Goal: Information Seeking & Learning: Learn about a topic

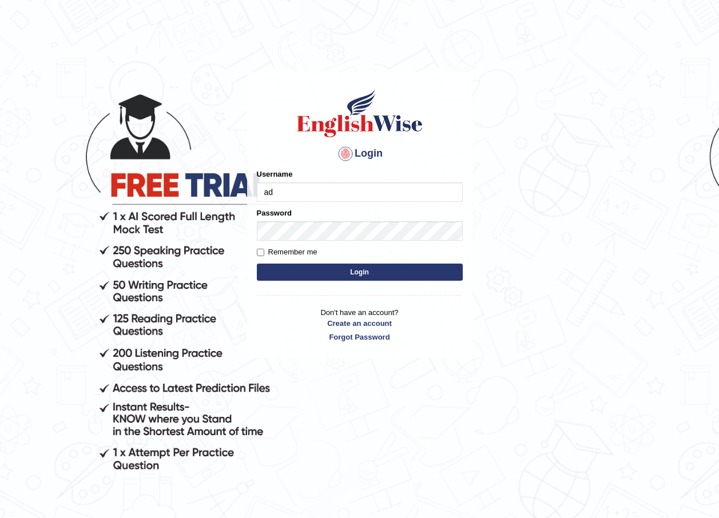
type input "Adedayo"
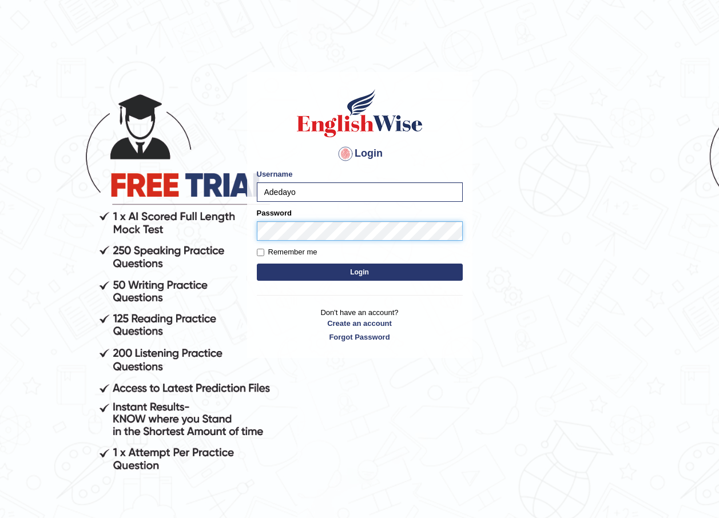
click at [257, 264] on button "Login" at bounding box center [360, 272] width 206 height 17
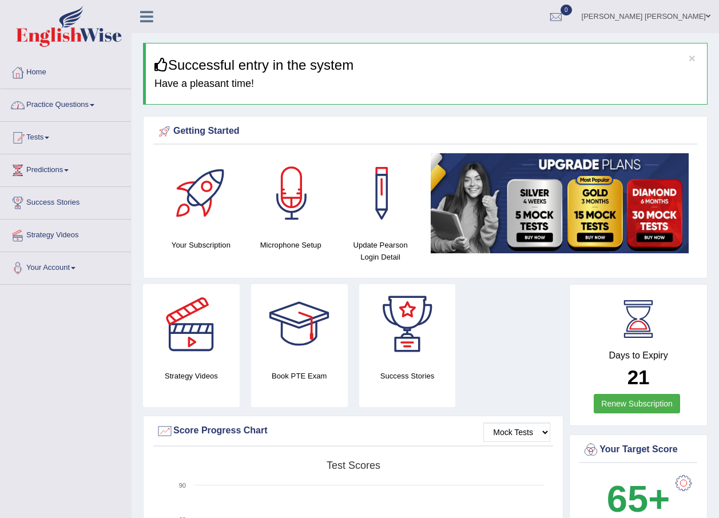
click at [45, 102] on link "Practice Questions" at bounding box center [66, 103] width 130 height 29
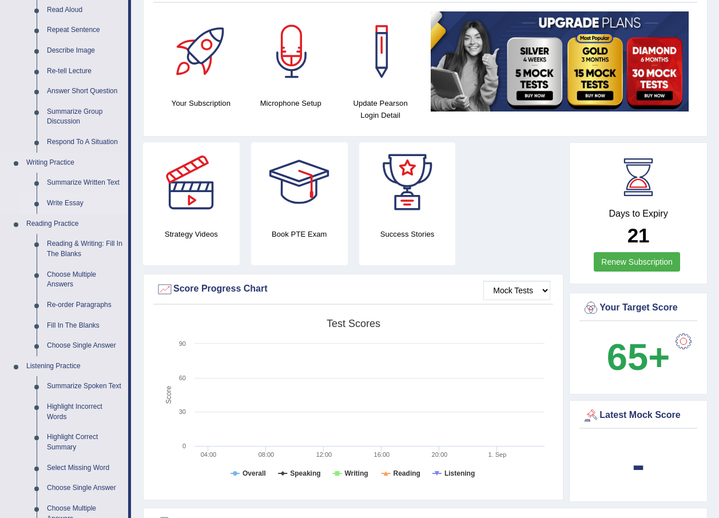
scroll to position [172, 0]
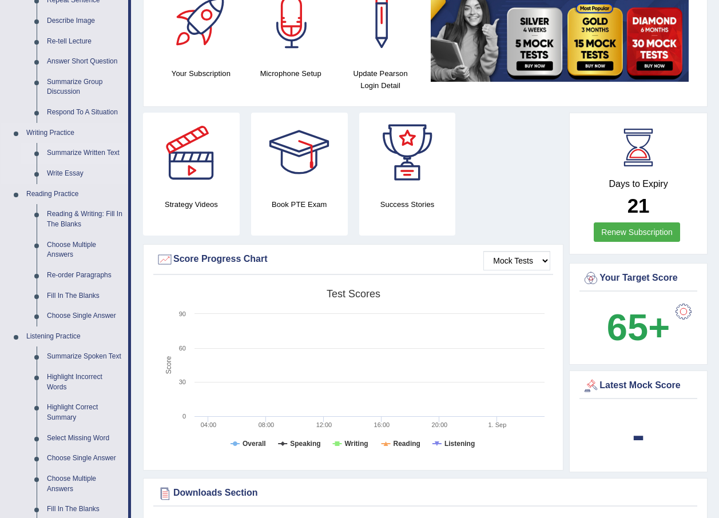
click at [84, 152] on link "Summarize Written Text" at bounding box center [85, 153] width 86 height 21
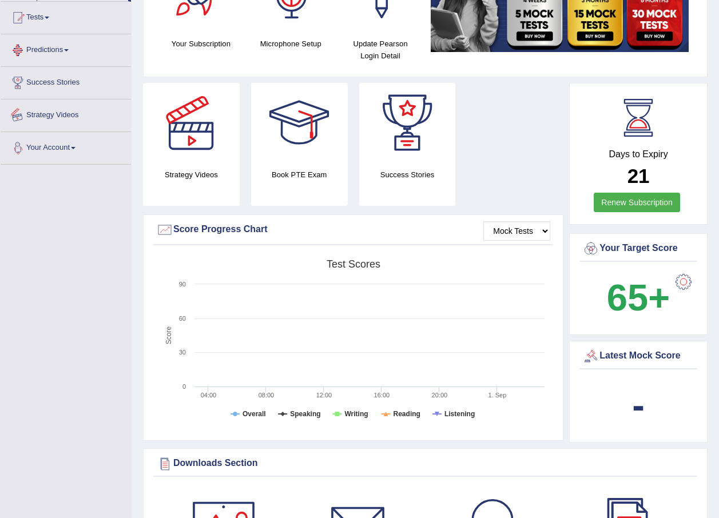
scroll to position [277, 0]
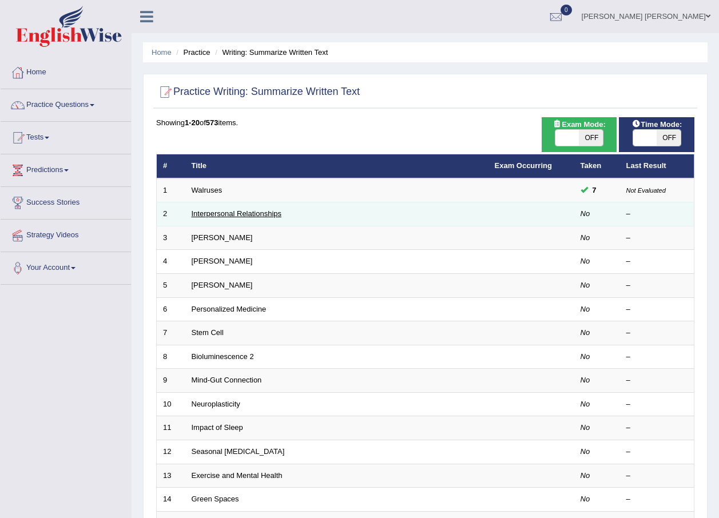
click at [216, 210] on link "Interpersonal Relationships" at bounding box center [237, 213] width 90 height 9
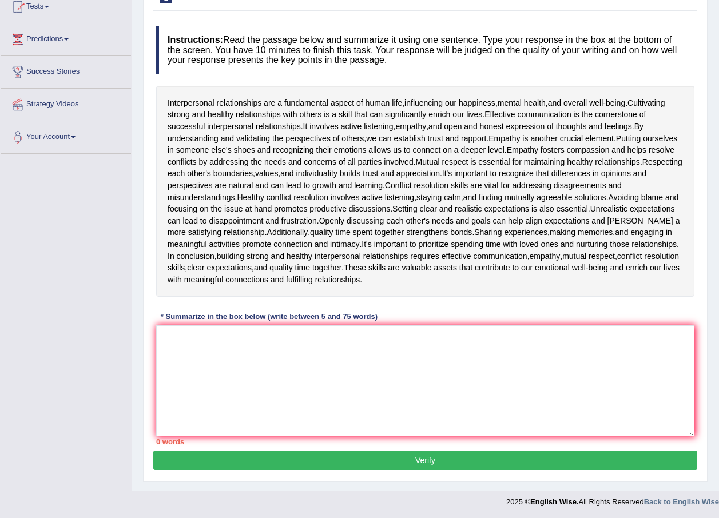
scroll to position [132, 0]
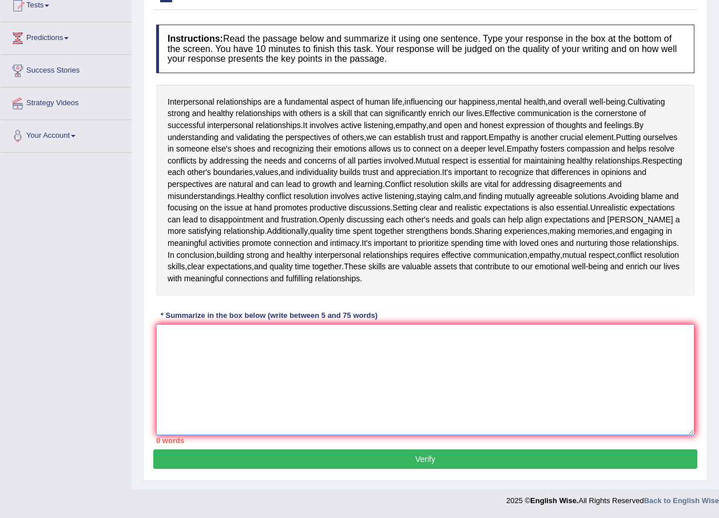
click at [234, 356] on textarea at bounding box center [425, 379] width 538 height 111
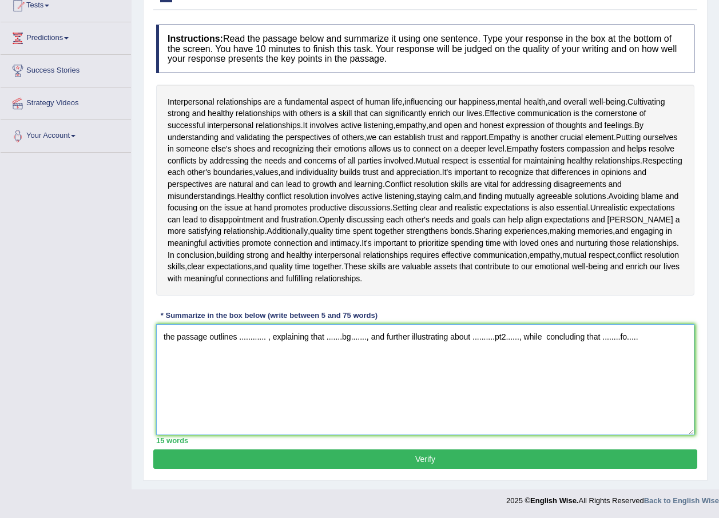
click at [245, 332] on textarea "the passage outlines ............ , explaining that .......bg......., and furth…" at bounding box center [425, 379] width 538 height 111
click at [265, 338] on textarea "the passage outlines ............ , explaining that .......bg......., and furth…" at bounding box center [425, 379] width 538 height 111
click at [461, 334] on textarea "the passage outlines human relationship with each other , explaining that .....…" at bounding box center [425, 379] width 538 height 111
click at [461, 338] on textarea "the passage outlines human relationship with each other , explaining that .....…" at bounding box center [425, 379] width 538 height 111
click at [463, 338] on textarea "the passage outlines human relationship with each other , explaining that .....…" at bounding box center [425, 379] width 538 height 111
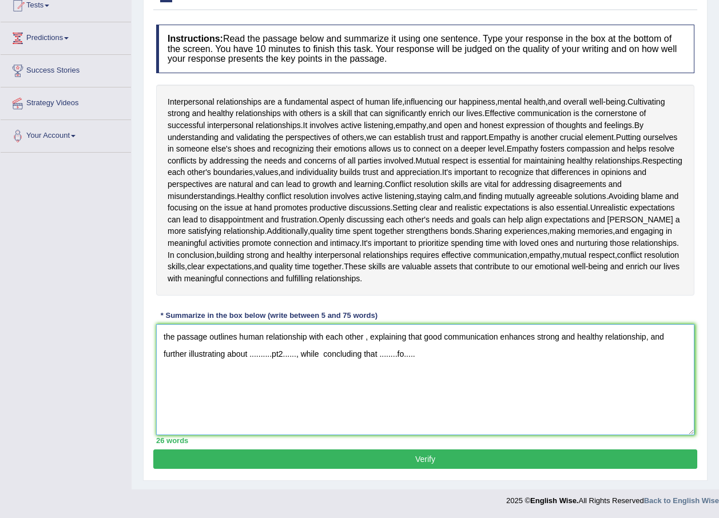
click at [295, 358] on textarea "the passage outlines human relationship with each other , explaining that good …" at bounding box center [425, 379] width 538 height 111
click at [295, 356] on textarea "the passage outlines human relationship with each other , explaining that good …" at bounding box center [425, 379] width 538 height 111
click at [295, 354] on textarea "the passage outlines human relationship with each other , explaining that good …" at bounding box center [425, 379] width 538 height 111
click at [297, 354] on textarea "the passage outlines human relationship with each other , explaining that good …" at bounding box center [425, 379] width 538 height 111
click at [581, 350] on textarea "the passage outlines human relationship with each other , explaining that good …" at bounding box center [425, 379] width 538 height 111
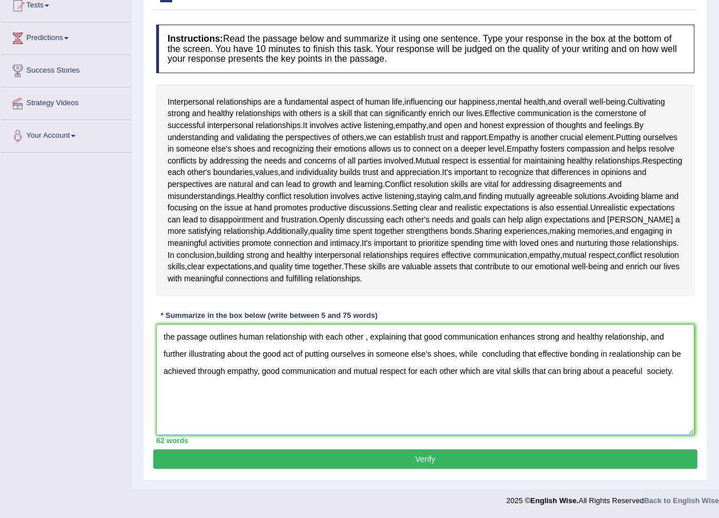
click at [167, 333] on textarea "the passage outlines human relationship with each other , explaining that good …" at bounding box center [425, 379] width 538 height 111
type textarea "The passage outlines human relationship with each other , explaining that good …"
click at [527, 453] on button "Verify" at bounding box center [425, 459] width 544 height 19
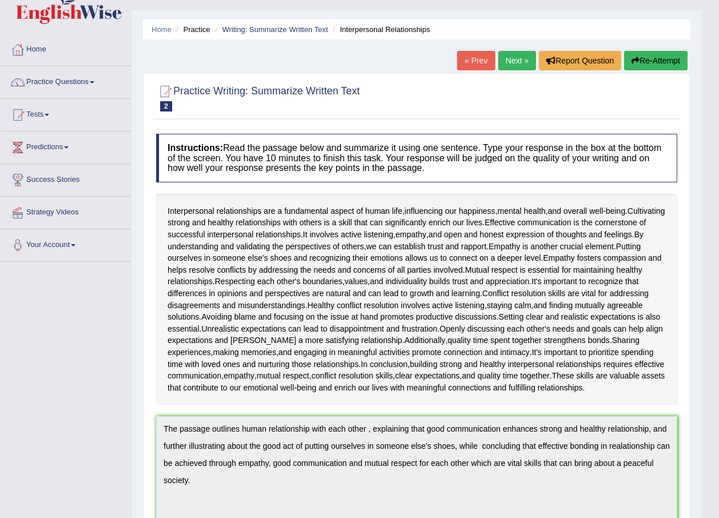
scroll to position [11, 0]
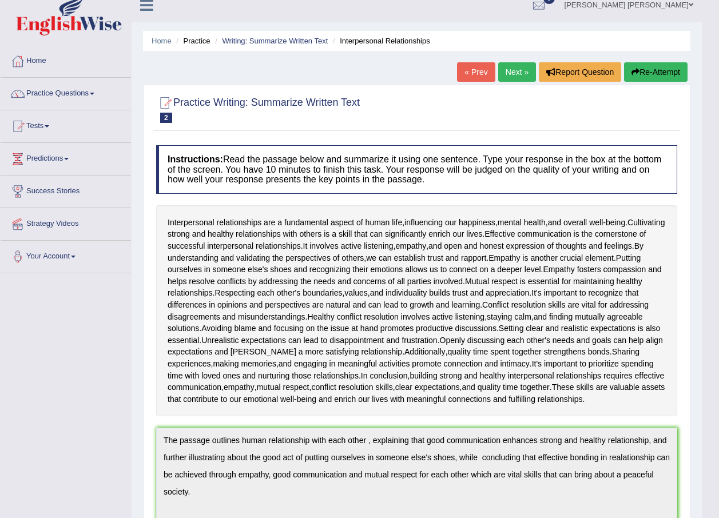
drag, startPoint x: 595, startPoint y: 391, endPoint x: 453, endPoint y: 425, distance: 145.9
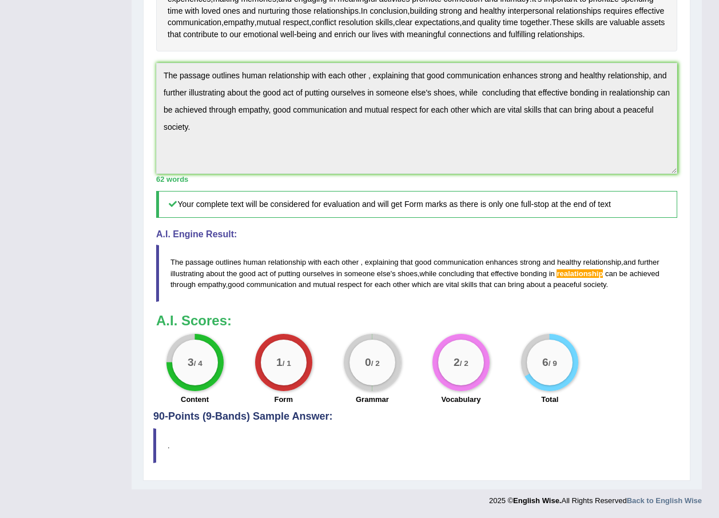
scroll to position [331, 0]
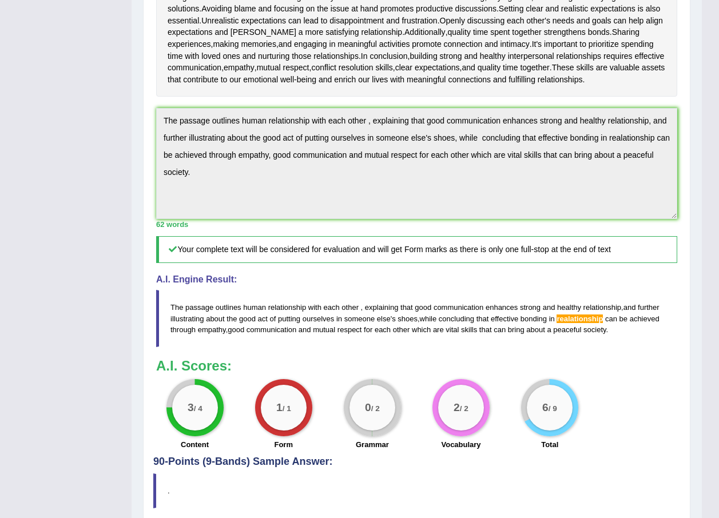
click at [151, 122] on div "Practice Writing: Summarize Written Text 2 Interpersonal Relationships Instruct…" at bounding box center [417, 146] width 548 height 762
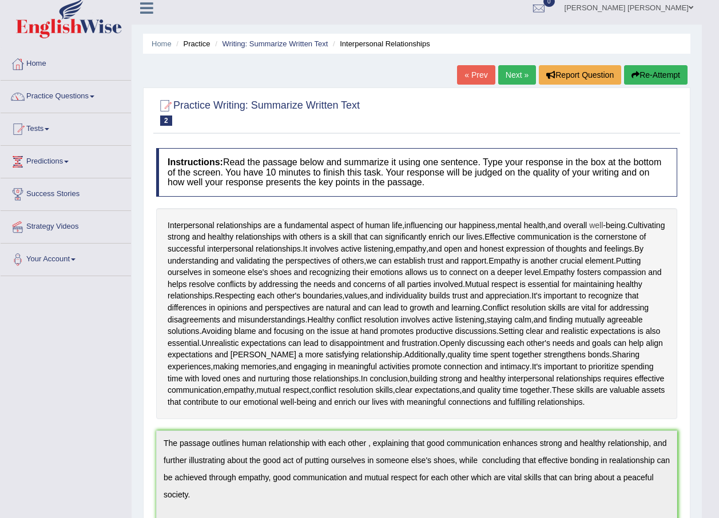
scroll to position [0, 0]
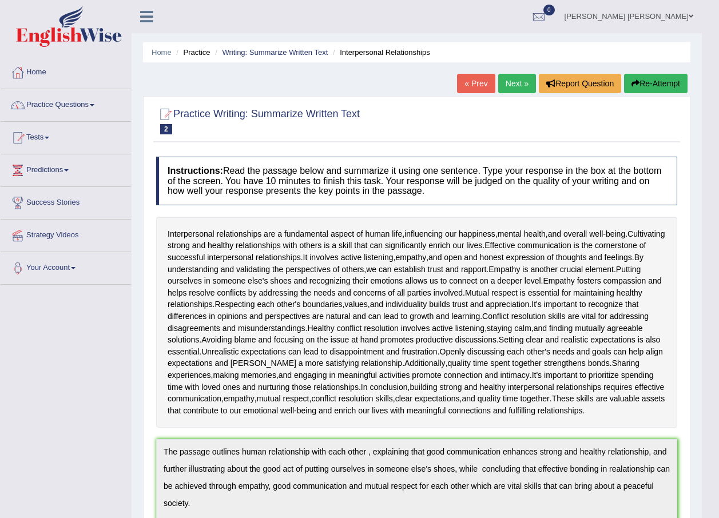
click at [656, 84] on button "Re-Attempt" at bounding box center [656, 83] width 64 height 19
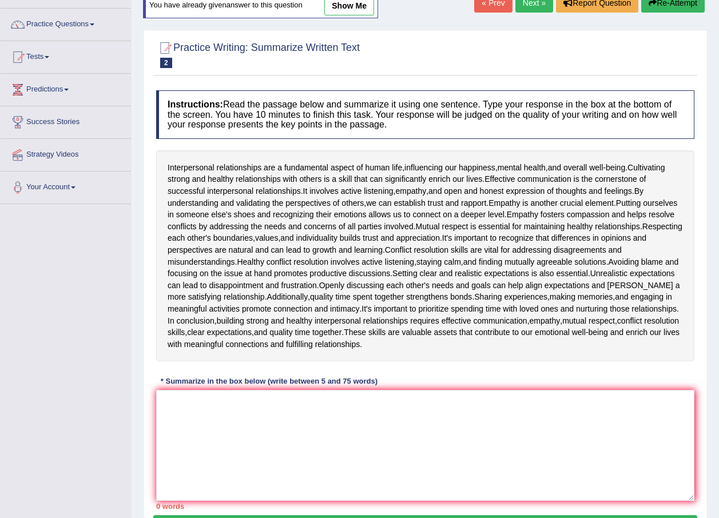
scroll to position [146, 0]
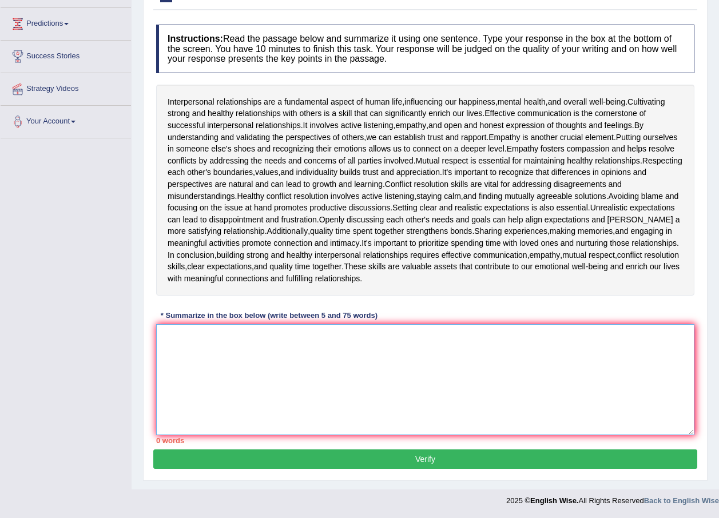
click at [301, 346] on textarea at bounding box center [425, 379] width 538 height 111
paste textarea "The passage outlines human relationship with each other , explaining that good …"
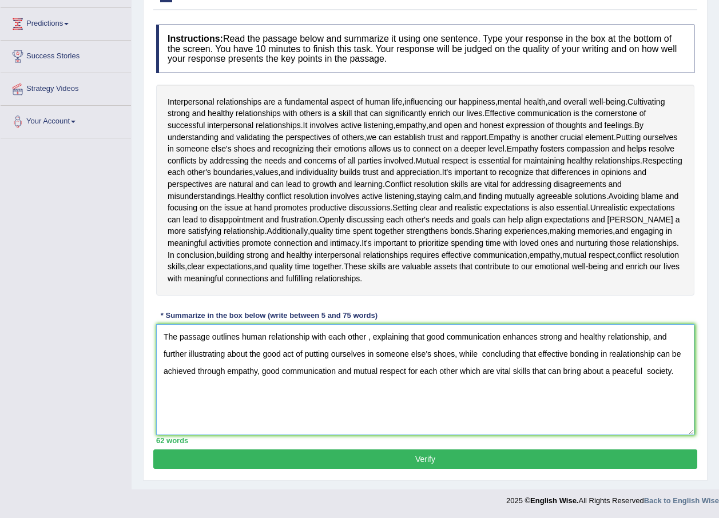
click at [625, 350] on textarea "The passage outlines human relationship with each other , explaining that good …" at bounding box center [425, 379] width 538 height 111
click at [617, 354] on textarea "The passage outlines human relationship with each other , explaining that good …" at bounding box center [425, 379] width 538 height 111
type textarea "The passage outlines human relationship with each other , explaining that good …"
click at [489, 458] on button "Verify" at bounding box center [425, 459] width 544 height 19
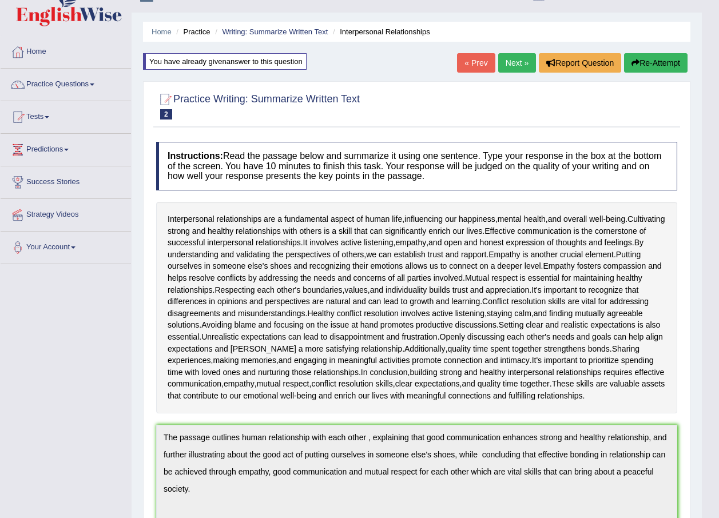
scroll to position [17, 0]
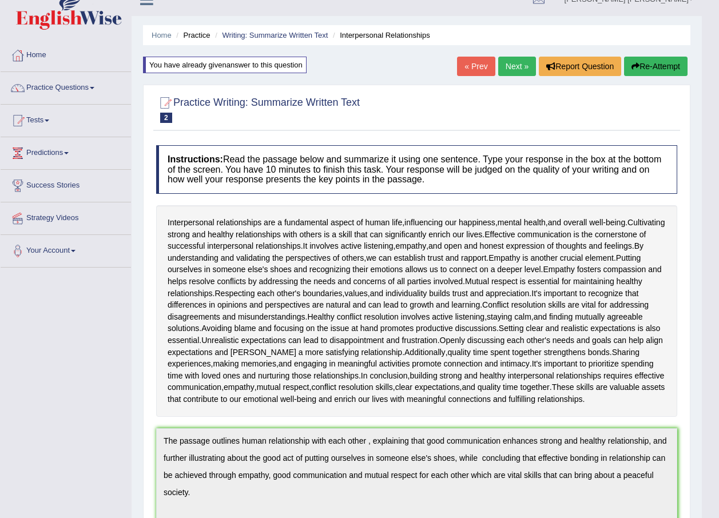
click at [504, 66] on link "Next »" at bounding box center [517, 66] width 38 height 19
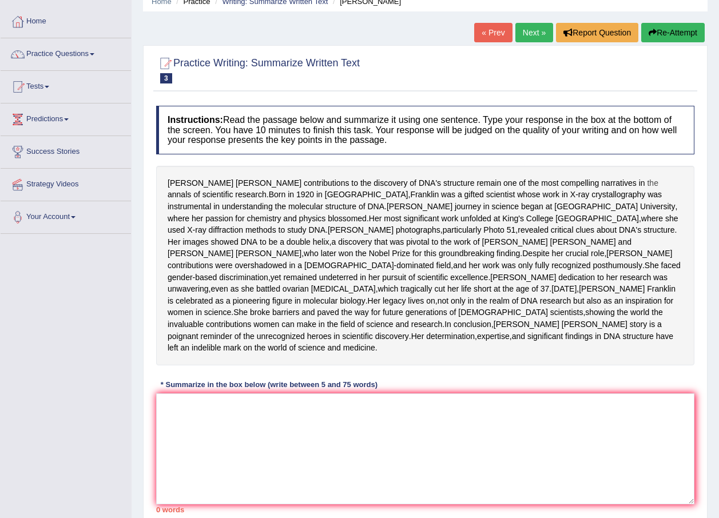
scroll to position [114, 0]
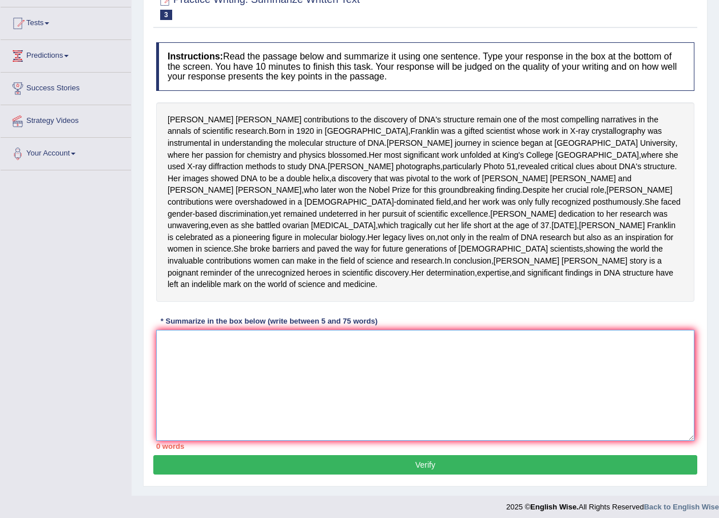
click at [217, 396] on textarea at bounding box center [425, 385] width 538 height 111
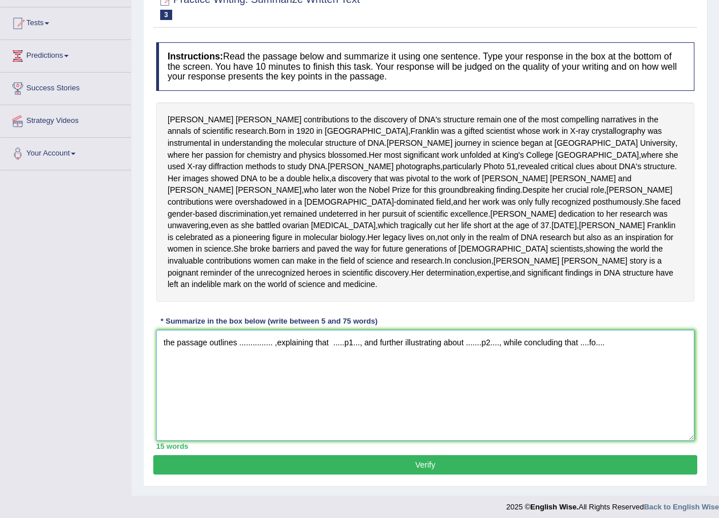
click at [271, 392] on textarea "the passage outlines ............... ,explaining that .....p1..., and further i…" at bounding box center [425, 385] width 538 height 111
click at [277, 390] on textarea "the passage outlines Rosalind franklin's ,explaining that .....p1..., and furth…" at bounding box center [425, 385] width 538 height 111
click at [305, 392] on textarea "the passage outlines Rosalind Franklin's ,explaining that .....p1..., and furth…" at bounding box center [425, 385] width 538 height 111
click at [581, 390] on textarea "the passage outlines Rosalind Franklin's tremendous effort in the discovery of …" at bounding box center [425, 385] width 538 height 111
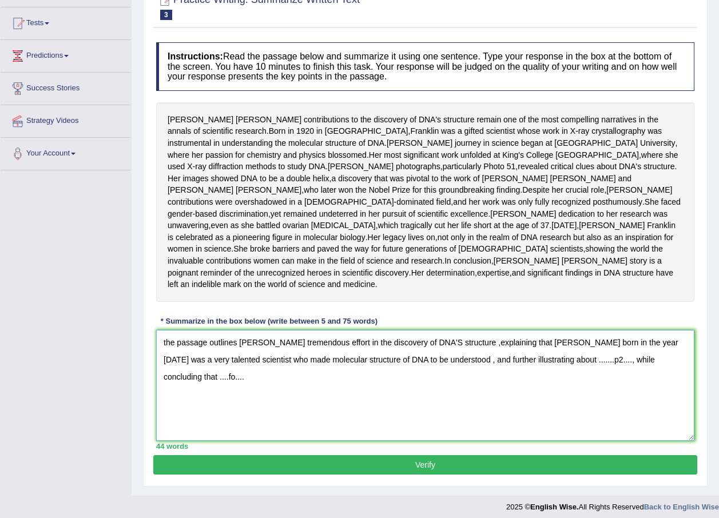
click at [242, 410] on textarea "the passage outlines Rosalind Franklin's tremendous effort in the discovery of …" at bounding box center [425, 385] width 538 height 111
click at [448, 408] on textarea "the passage outlines Rosalind Franklin's tremendous effort in the discovery of …" at bounding box center [425, 385] width 538 height 111
click at [438, 434] on textarea "the passage outlines Rosalind Franklin's tremendous effort in the discovery of …" at bounding box center [425, 385] width 538 height 111
drag, startPoint x: 442, startPoint y: 404, endPoint x: 444, endPoint y: 420, distance: 16.1
click at [442, 406] on textarea "the passage outlines Rosalind Franklin's tremendous effort in the discovery of …" at bounding box center [425, 385] width 538 height 111
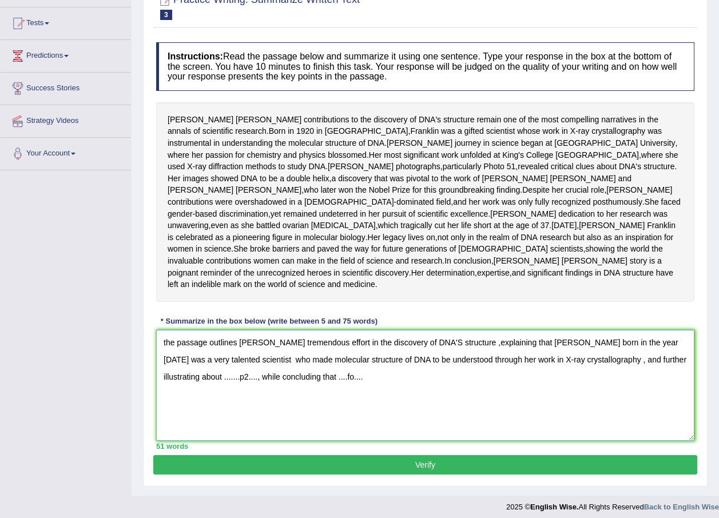
click at [218, 424] on textarea "the passage outlines Rosalind Franklin's tremendous effort in the discovery of …" at bounding box center [425, 385] width 538 height 111
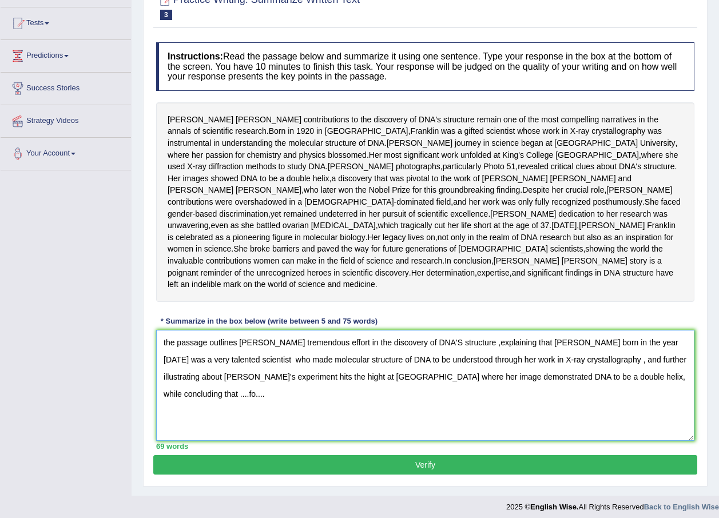
click at [192, 441] on textarea "the passage outlines Rosalind Franklin's tremendous effort in the discovery of …" at bounding box center [425, 385] width 538 height 111
click at [215, 424] on textarea "the passage outlines Rosalind Franklin's tremendous effort in the discovery of …" at bounding box center [425, 385] width 538 height 111
click at [193, 441] on textarea "the passage outlines Rosalind Franklin's tremendous effort in the discovery of …" at bounding box center [425, 385] width 538 height 111
click at [197, 441] on textarea "the passage outlines Rosalind Franklin's tremendous effort in the discovery of …" at bounding box center [425, 385] width 538 height 111
click at [275, 425] on textarea "the passage outlines Rosalind Franklin's tremendous effort in the discovery of …" at bounding box center [425, 385] width 538 height 111
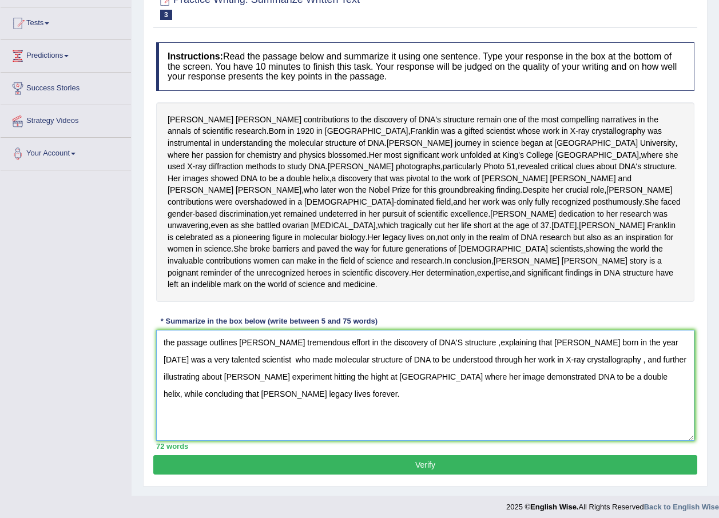
click at [165, 397] on textarea "the passage outlines Rosalind Franklin's tremendous effort in the discovery of …" at bounding box center [425, 385] width 538 height 111
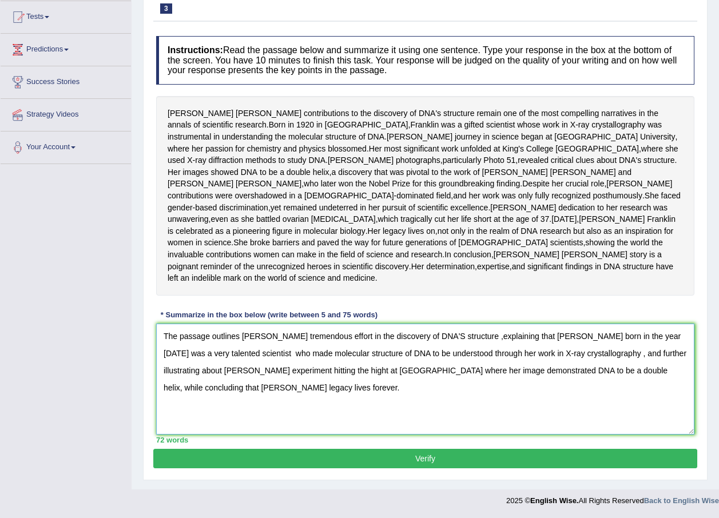
scroll to position [168, 0]
type textarea "The passage outlines Rosalind Franklin's tremendous effort in the discovery of …"
click at [435, 455] on button "Verify" at bounding box center [425, 458] width 544 height 19
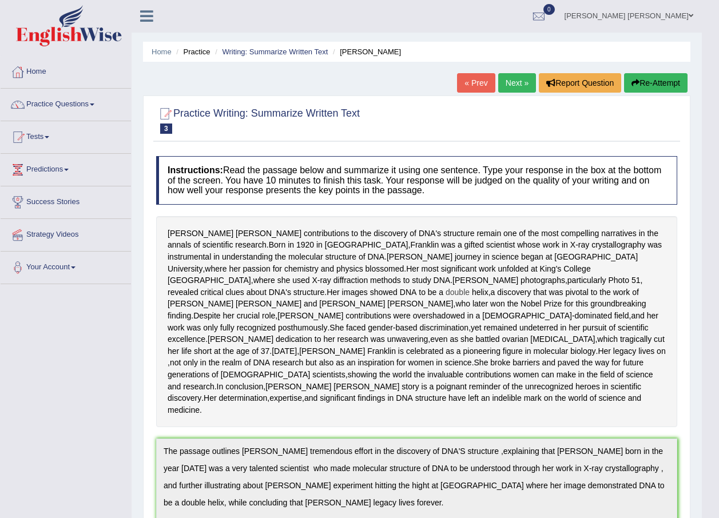
scroll to position [0, 0]
click at [652, 79] on button "Re-Attempt" at bounding box center [656, 83] width 64 height 19
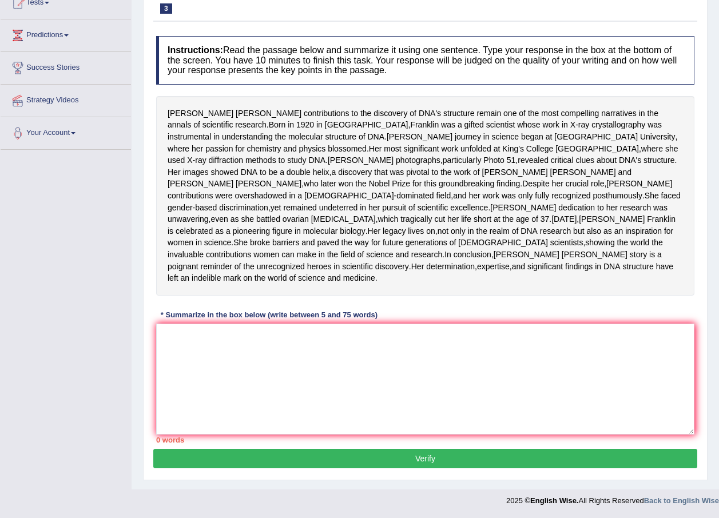
scroll to position [172, 0]
paste textarea "The passage outlines [PERSON_NAME] tremendous effort in the discovery of DNA'S …"
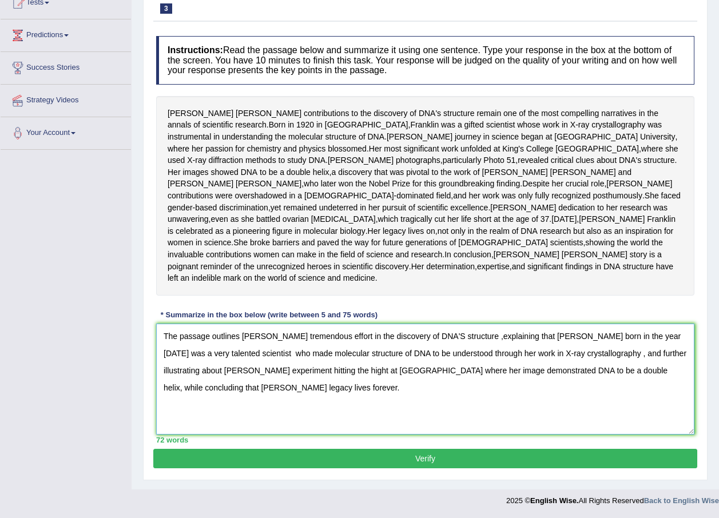
click at [586, 347] on textarea "The passage outlines Rosalind Franklin's tremendous effort in the discovery of …" at bounding box center [425, 379] width 538 height 111
click at [315, 381] on textarea "The passage outlines Rosalind Franklin's tremendous effort in the discovery of …" at bounding box center [425, 379] width 538 height 111
click at [317, 377] on textarea "The passage outlines Rosalind Franklin's tremendous effort in the discovery of …" at bounding box center [425, 379] width 538 height 111
type textarea "The passage outlines Rosalind Franklin's tremendous effort in the discovery of …"
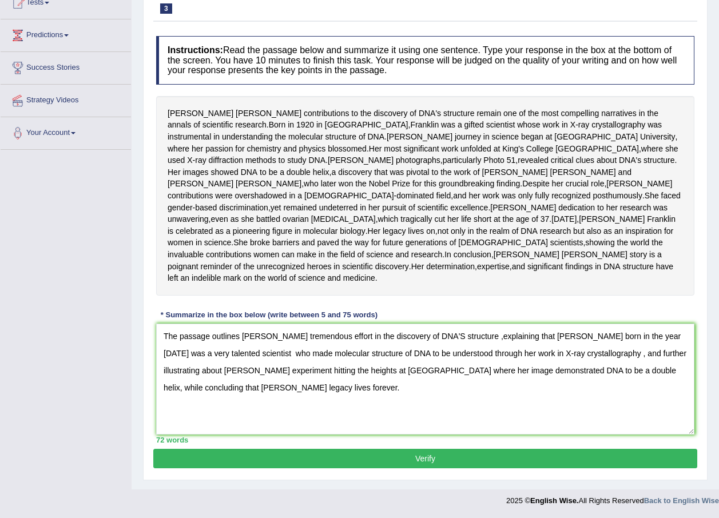
click at [425, 455] on button "Verify" at bounding box center [425, 458] width 544 height 19
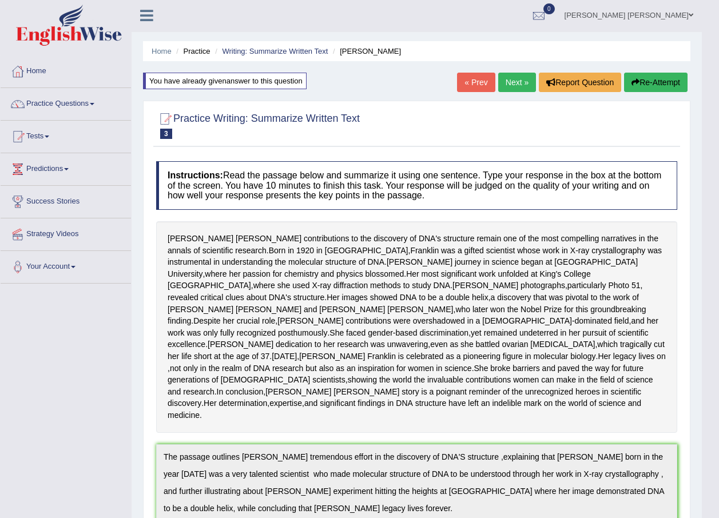
scroll to position [0, 0]
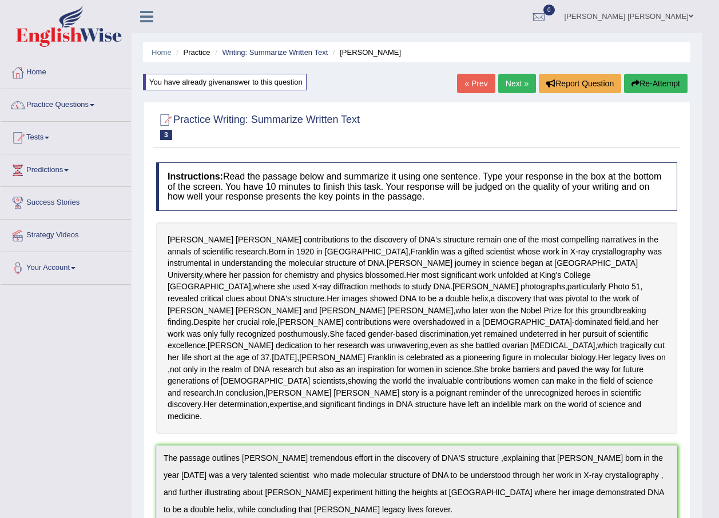
click at [645, 88] on button "Re-Attempt" at bounding box center [656, 83] width 64 height 19
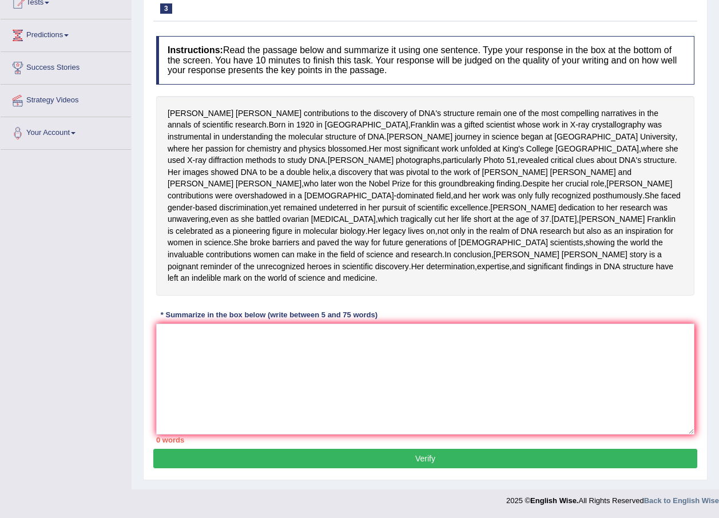
scroll to position [182, 0]
paste textarea "The passage outlines [PERSON_NAME] tremendous effort in the discovery of DNA'S …"
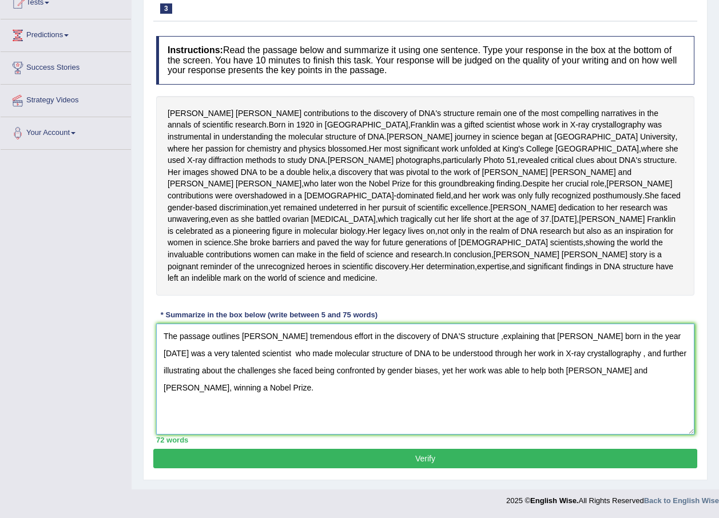
type textarea "The passage outlines [PERSON_NAME] tremendous effort in the discovery of DNA'S …"
click at [427, 458] on button "Verify" at bounding box center [425, 458] width 544 height 19
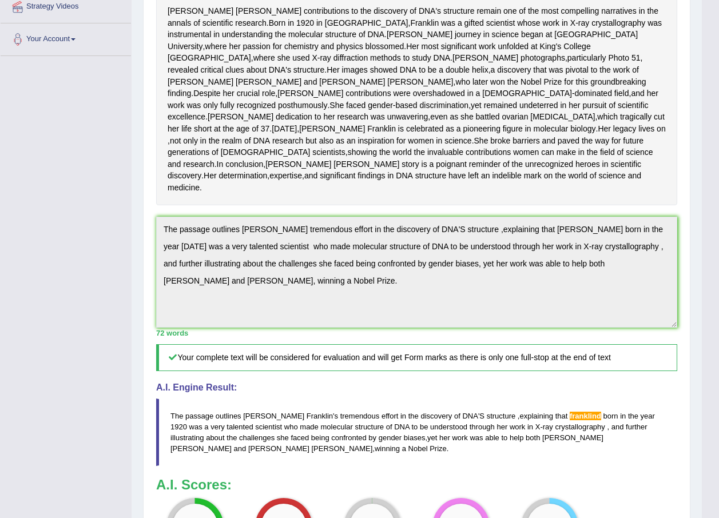
scroll to position [0, 0]
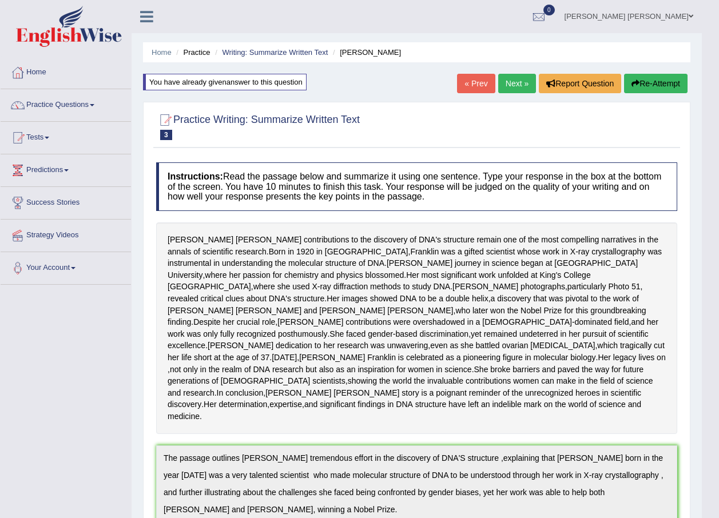
click at [643, 81] on button "Re-Attempt" at bounding box center [656, 83] width 64 height 19
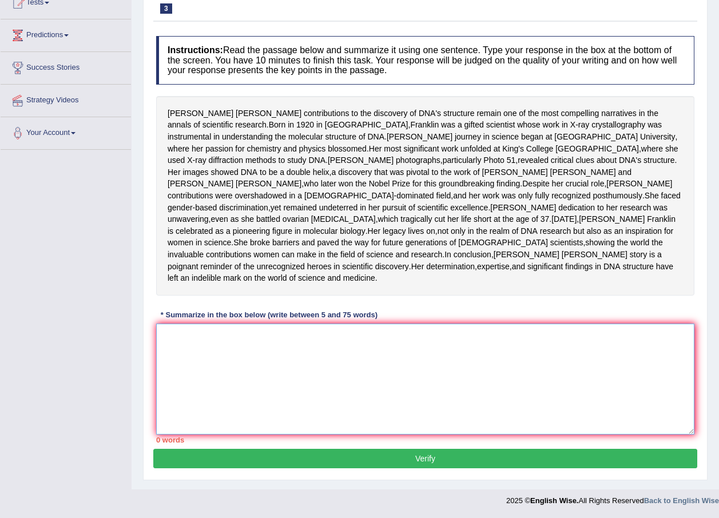
click at [319, 366] on textarea at bounding box center [425, 379] width 538 height 111
paste textarea "The passage outlines Rosalind Franklin's tremendous effort in the discovery of …"
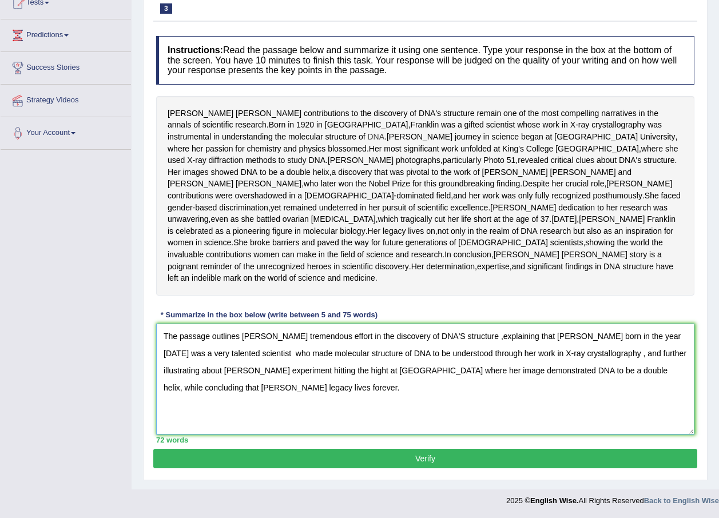
scroll to position [182, 0]
click at [585, 336] on textarea "The passage outlines Rosalind Franklin's tremendous effort in the discovery of …" at bounding box center [425, 379] width 538 height 111
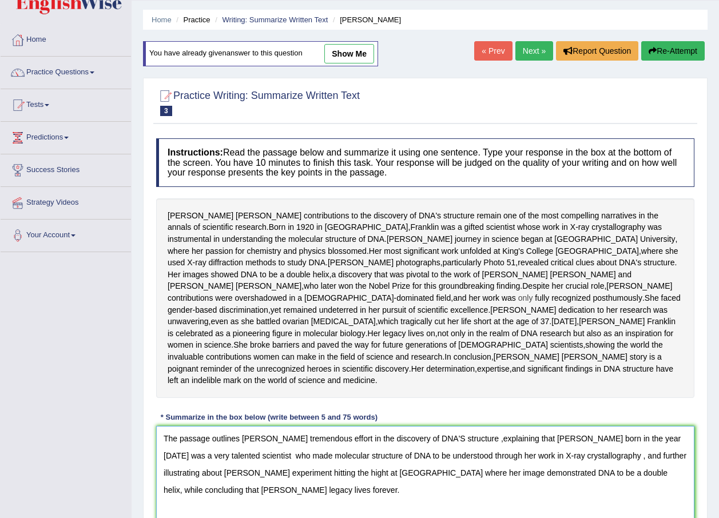
scroll to position [10, 0]
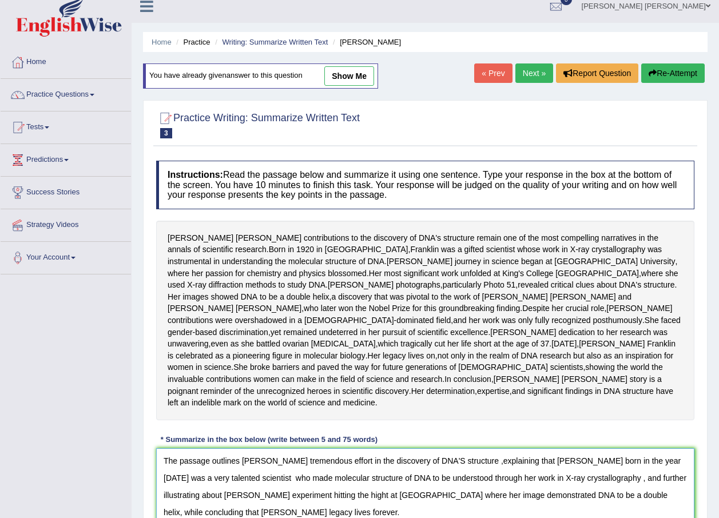
type textarea "The passage outlines Rosalind Franklin's tremendous effort in the discovery of …"
click at [537, 76] on link "Next »" at bounding box center [535, 73] width 38 height 19
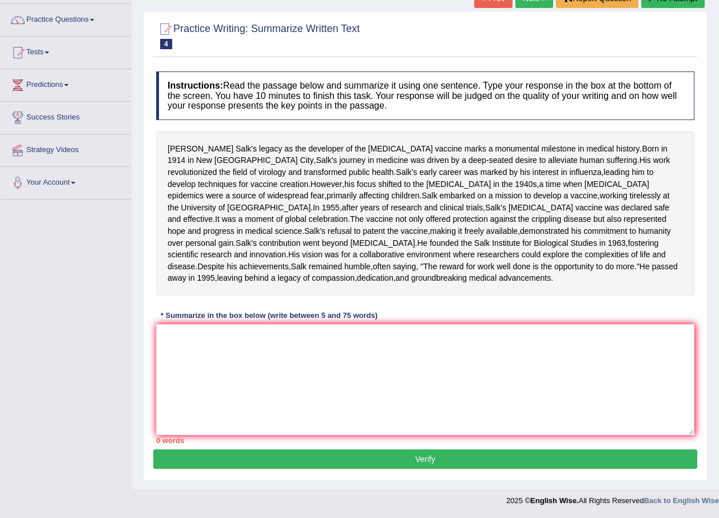
scroll to position [144, 0]
click at [195, 335] on textarea at bounding box center [425, 379] width 538 height 111
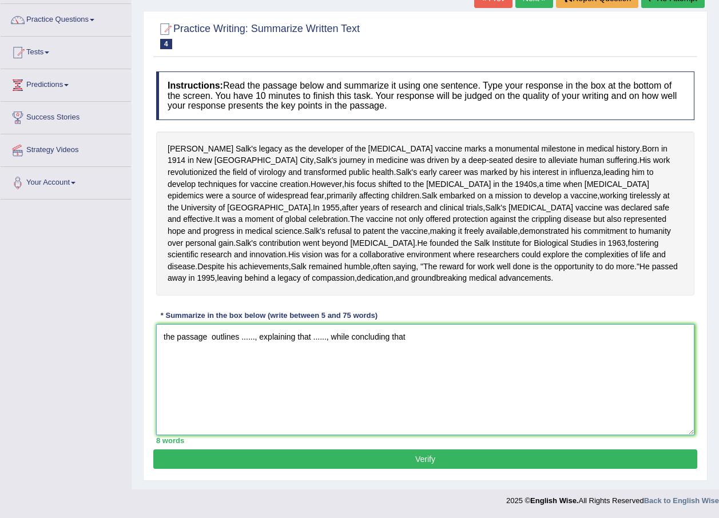
click at [253, 337] on textarea "the passage outlines ......, explaining that ......, while concluding that" at bounding box center [425, 379] width 538 height 111
click at [255, 337] on textarea "the passage outlines ......, explaining that ......, while concluding that" at bounding box center [425, 379] width 538 height 111
drag, startPoint x: 472, startPoint y: 337, endPoint x: 496, endPoint y: 329, distance: 25.3
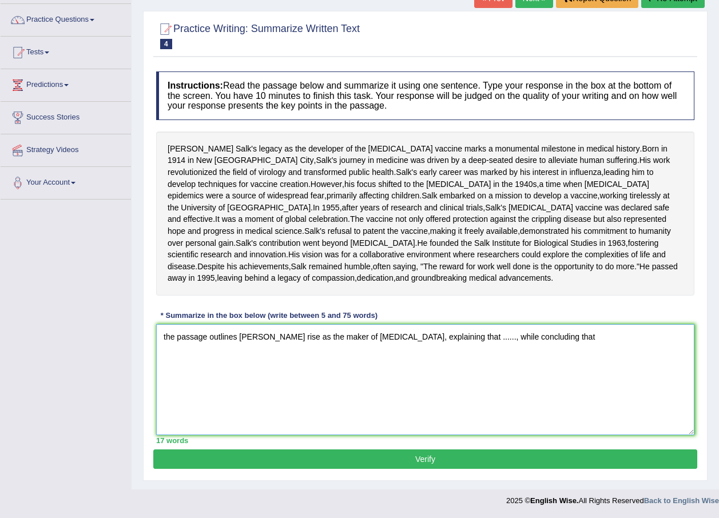
click at [496, 329] on textarea "the passage outlines Jonas Salk's rise as the maker of polio vaccine, explainin…" at bounding box center [425, 379] width 538 height 111
click at [466, 391] on textarea "the passage outlines Jonas Salk's rise as the maker of polio vaccine, explainin…" at bounding box center [425, 379] width 538 height 111
click at [474, 340] on textarea "the passage outlines Jonas Salk's rise as the maker of polio vaccine, explainin…" at bounding box center [425, 379] width 538 height 111
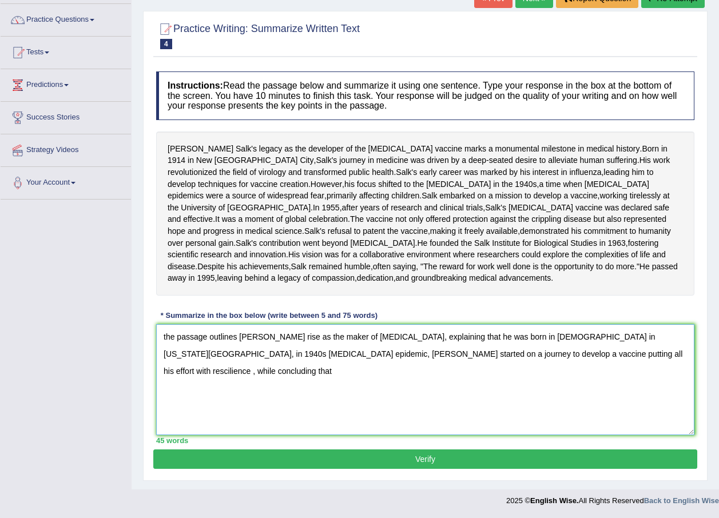
click at [428, 356] on textarea "the passage outlines Jonas Salk's rise as the maker of polio vaccine, explainin…" at bounding box center [425, 379] width 538 height 111
click at [432, 351] on textarea "the passage outlines Jonas Salk's rise as the maker of polio vaccine, explainin…" at bounding box center [425, 379] width 538 height 111
click at [430, 353] on textarea "the passage outlines Jonas Salk's rise as the maker of polio vaccine, explainin…" at bounding box center [425, 379] width 538 height 111
click at [448, 351] on textarea "the passage outlines Jonas Salk's rise as the maker of polio vaccine, explainin…" at bounding box center [425, 379] width 538 height 111
click at [230, 369] on textarea "the passage outlines Jonas Salk's rise as the maker of polio vaccine, explainin…" at bounding box center [425, 379] width 538 height 111
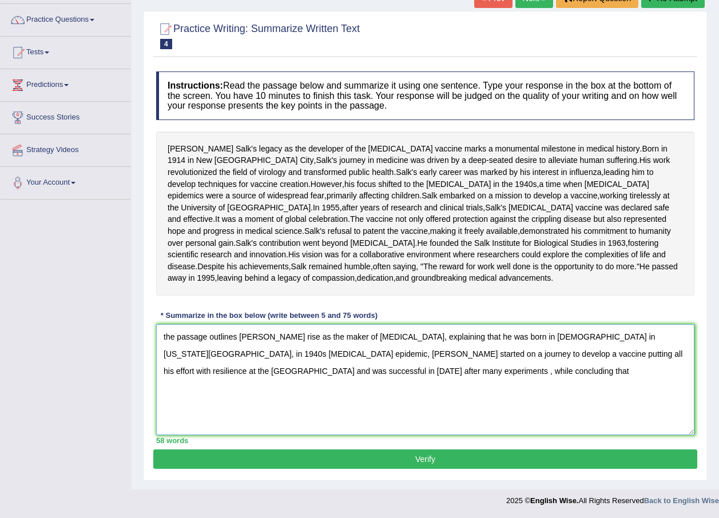
click at [233, 369] on textarea "the passage outlines Jonas Salk's rise as the maker of polio vaccine, explainin…" at bounding box center [425, 379] width 538 height 111
click at [334, 373] on textarea "the passage outlines Jonas Salk's rise as the maker of polio vaccine, explainin…" at bounding box center [425, 379] width 538 height 111
click at [400, 371] on textarea "the passage outlines Jonas Salk's rise as the maker of polio vaccine, explainin…" at bounding box center [425, 379] width 538 height 111
click at [444, 367] on textarea "the passage outlines Jonas Salk's rise as the maker of polio vaccine, explainin…" at bounding box center [425, 379] width 538 height 111
click at [492, 391] on textarea "the passage outlines Jonas Salk's rise as the maker of polio vaccine, explainin…" at bounding box center [425, 379] width 538 height 111
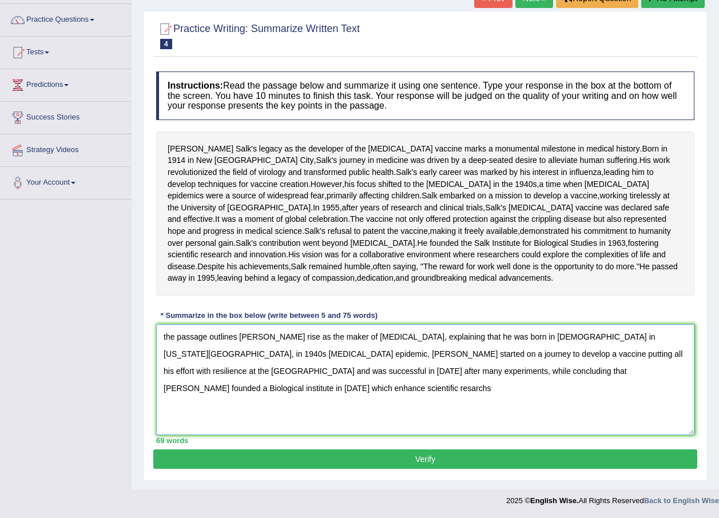
click at [560, 367] on textarea "the passage outlines Jonas Salk's rise as the maker of polio vaccine, explainin…" at bounding box center [425, 379] width 538 height 111
click at [592, 372] on textarea "the passage outlines Jonas Salk's rise as the maker of polio vaccine, explainin…" at bounding box center [425, 379] width 538 height 111
click at [168, 335] on textarea "the passage outlines Jonas Salk's rise as the maker of polio vaccine, explainin…" at bounding box center [425, 379] width 538 height 111
type textarea "The passage outlines Jonas Salk's rise as the maker of polio vaccine, explainin…"
click at [540, 459] on button "Verify" at bounding box center [425, 459] width 544 height 19
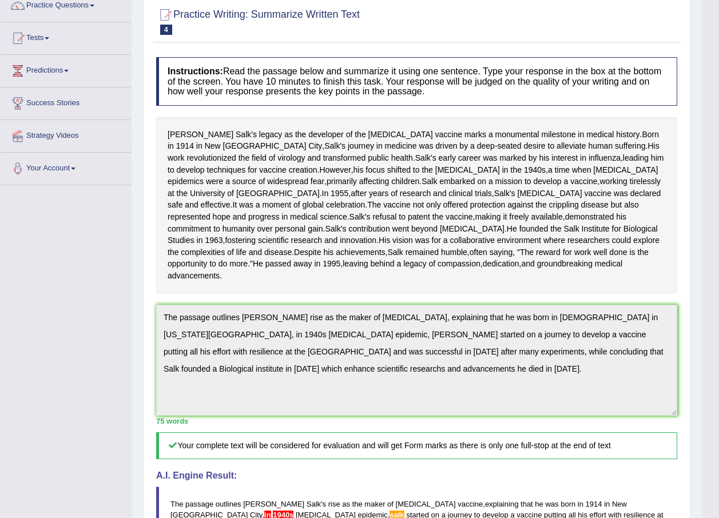
scroll to position [0, 0]
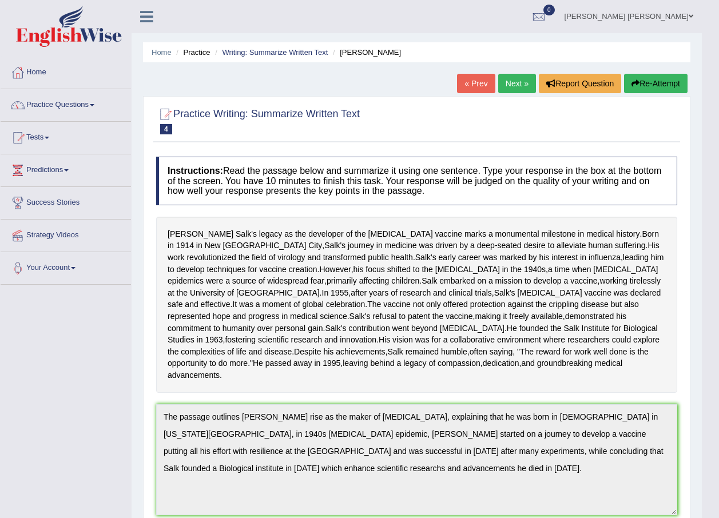
click at [652, 86] on button "Re-Attempt" at bounding box center [656, 83] width 64 height 19
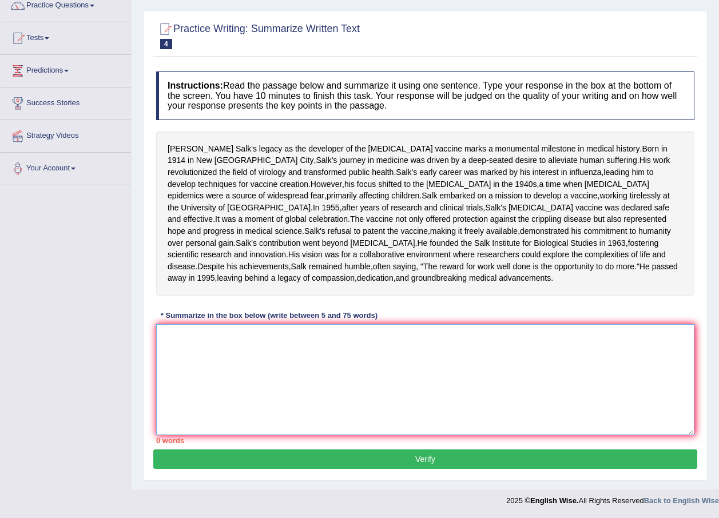
paste textarea "The passage outlines [PERSON_NAME] rise as the maker of [MEDICAL_DATA], explain…"
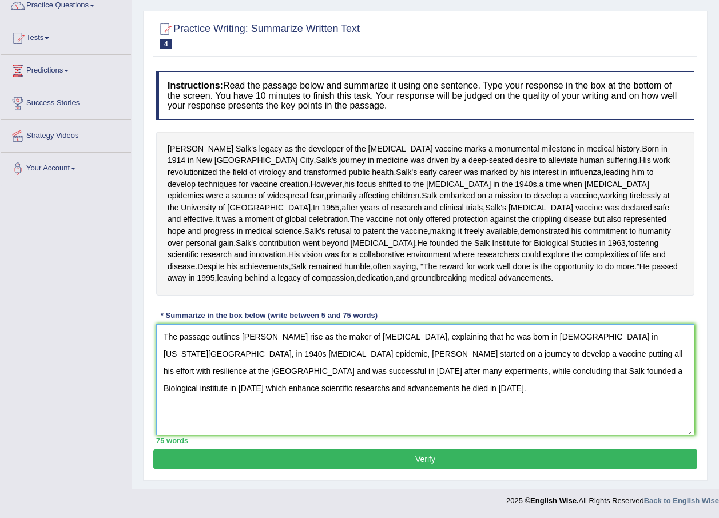
click at [608, 338] on textarea "The passage outlines [PERSON_NAME] rise as the maker of [MEDICAL_DATA], explain…" at bounding box center [425, 379] width 538 height 111
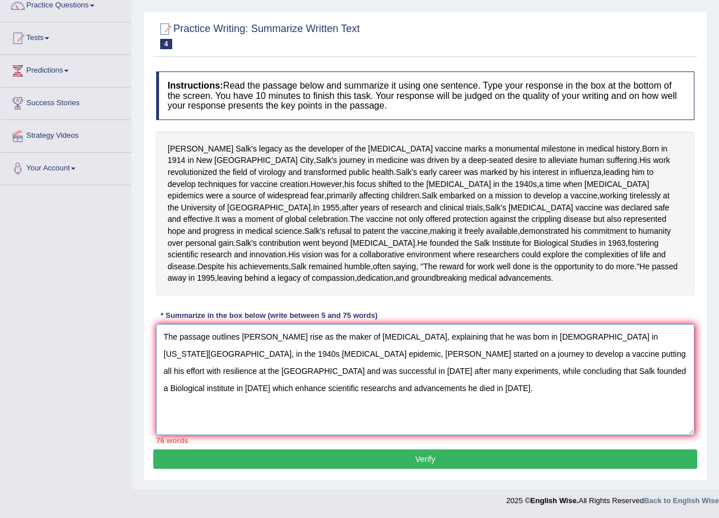
click at [625, 372] on textarea "The passage outlines Jonas Salk's rise as the maker of polio vaccine, explainin…" at bounding box center [425, 379] width 538 height 111
click at [553, 372] on textarea "The passage outlines Jonas Salk's rise as the maker of polio vaccine, explainin…" at bounding box center [425, 379] width 538 height 111
drag, startPoint x: 485, startPoint y: 350, endPoint x: 487, endPoint y: 360, distance: 9.9
click at [485, 354] on textarea "The passage outlines Jonas Salk's rise as the maker of polio vaccine, explainin…" at bounding box center [425, 379] width 538 height 111
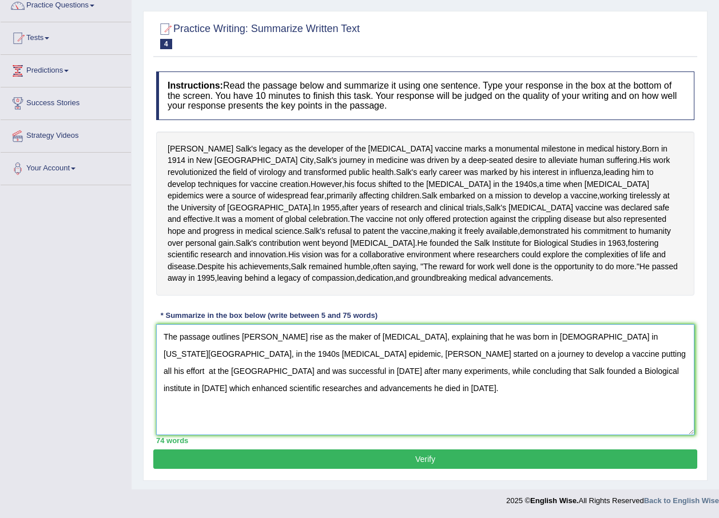
type textarea "The passage outlines Jonas Salk's rise as the maker of polio vaccine, explainin…"
click at [501, 461] on button "Verify" at bounding box center [425, 459] width 544 height 19
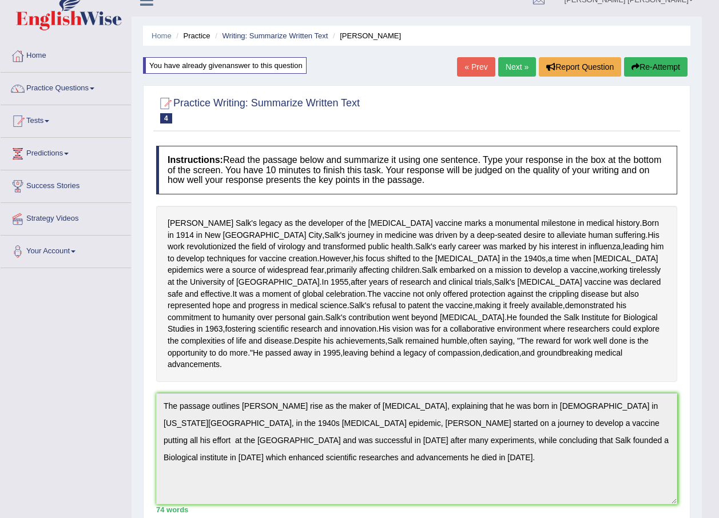
scroll to position [0, 0]
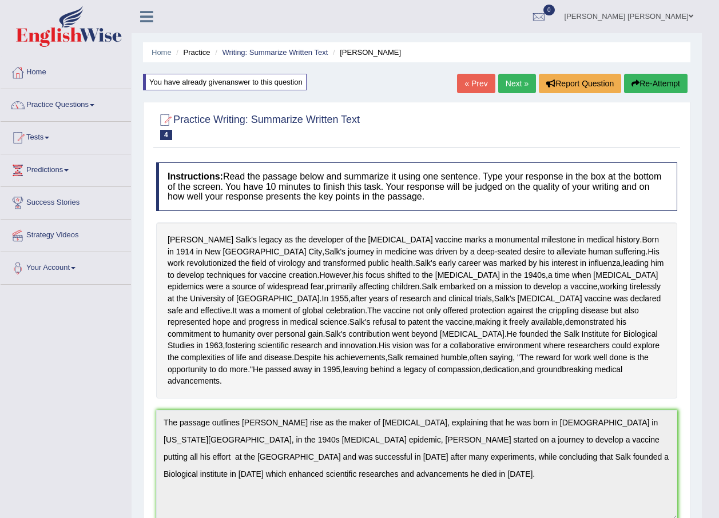
click at [665, 88] on button "Re-Attempt" at bounding box center [656, 83] width 64 height 19
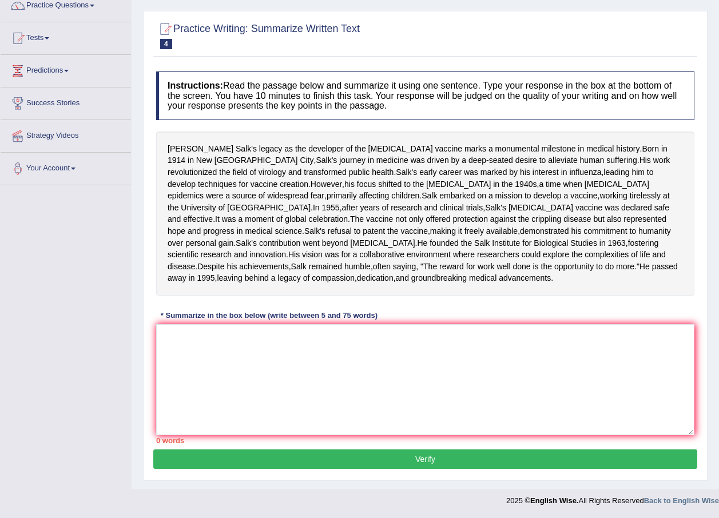
scroll to position [158, 0]
paste textarea "The passage outlines [PERSON_NAME] rise as the maker of [MEDICAL_DATA], explain…"
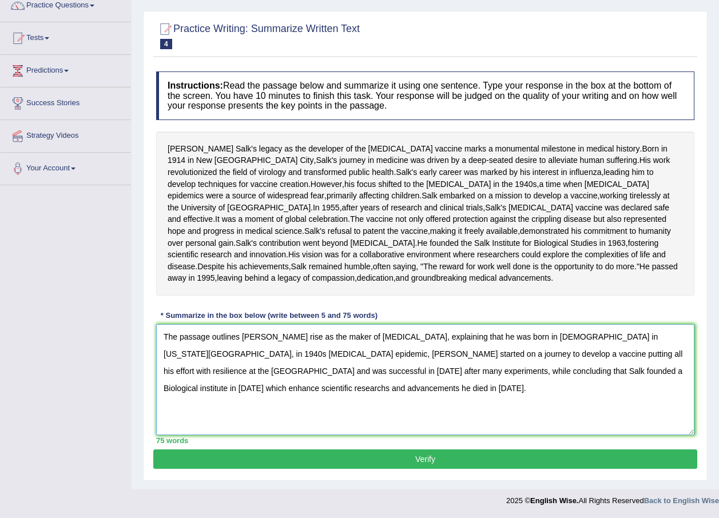
click at [169, 354] on textarea "The passage outlines [PERSON_NAME] rise as the maker of [MEDICAL_DATA], explain…" at bounding box center [425, 379] width 538 height 111
click at [585, 370] on textarea "The passage outlines [PERSON_NAME] rise as the maker of [MEDICAL_DATA], explain…" at bounding box center [425, 379] width 538 height 111
click at [608, 338] on textarea "The passage outlines [PERSON_NAME] rise as the maker of [MEDICAL_DATA], explain…" at bounding box center [425, 379] width 538 height 111
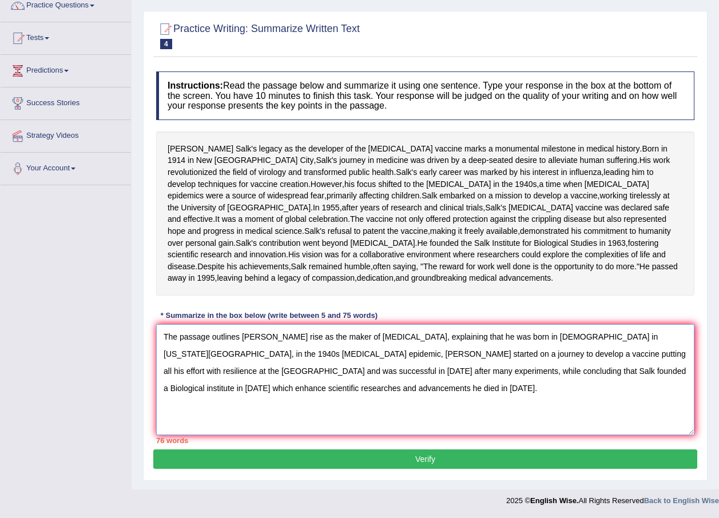
click at [483, 352] on textarea "The passage outlines Jonas Salk's rise as the maker of polio vaccine, explainin…" at bounding box center [425, 379] width 538 height 111
click at [487, 356] on textarea "The passage outlines Jonas Salk's rise as the maker of polio vaccine, explainin…" at bounding box center [425, 379] width 538 height 111
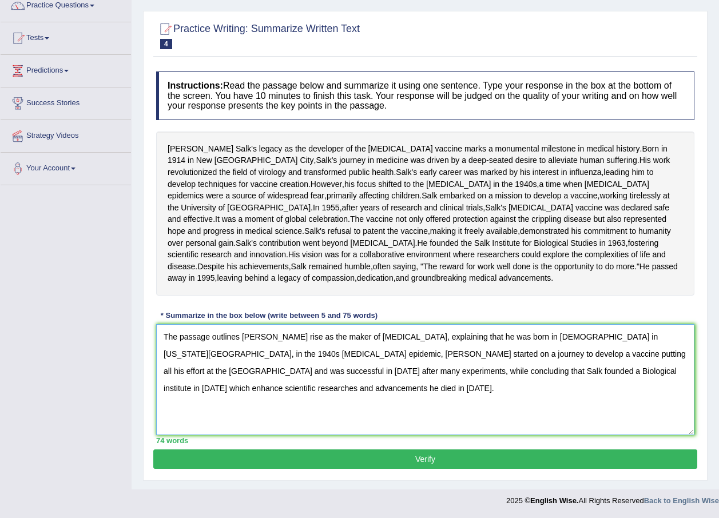
type textarea "The passage outlines Jonas Salk's rise as the maker of polio vaccine, explainin…"
click at [421, 457] on button "Verify" at bounding box center [425, 459] width 544 height 19
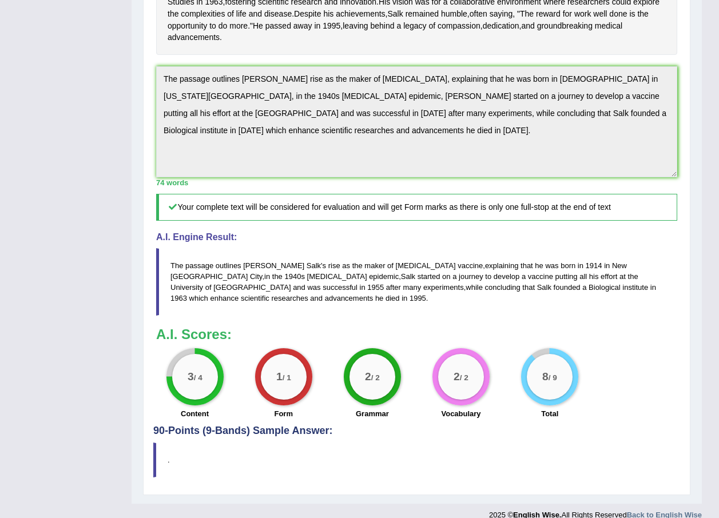
scroll to position [0, 0]
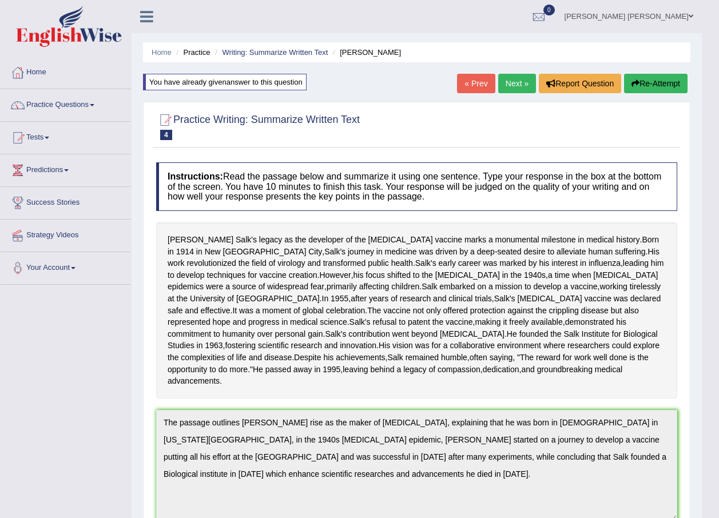
click at [517, 82] on link "Next »" at bounding box center [517, 83] width 38 height 19
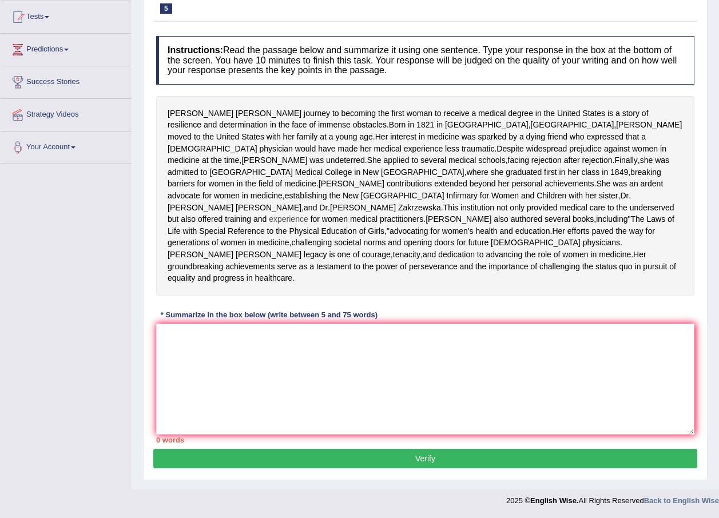
scroll to position [172, 0]
click at [223, 338] on textarea at bounding box center [425, 379] width 538 height 111
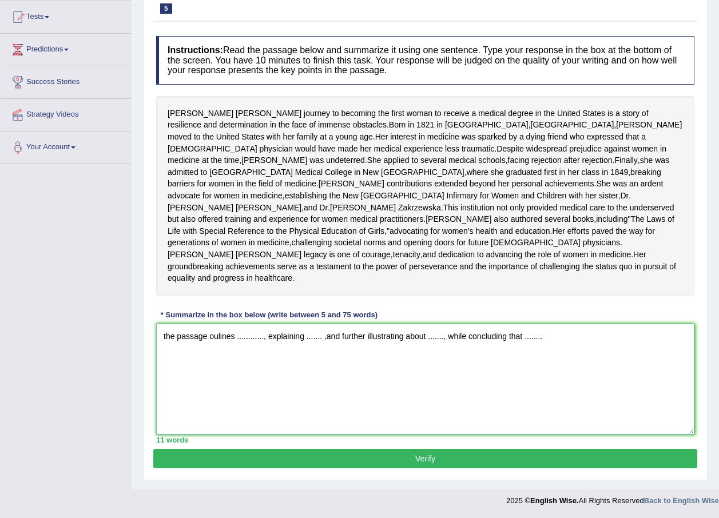
click at [237, 346] on textarea "the passage oulines ............, explaining ....... ,and further illustrating …" at bounding box center [425, 379] width 538 height 111
click at [261, 348] on textarea "the passage oulines ............, explaining ....... ,and further illustrating …" at bounding box center [425, 379] width 538 height 111
click at [261, 346] on textarea "the passage oulines ............, explaining ....... ,and further illustrating …" at bounding box center [425, 379] width 538 height 111
click at [263, 342] on textarea "the passage oulines ............, explaining ....... ,and further illustrating …" at bounding box center [425, 379] width 538 height 111
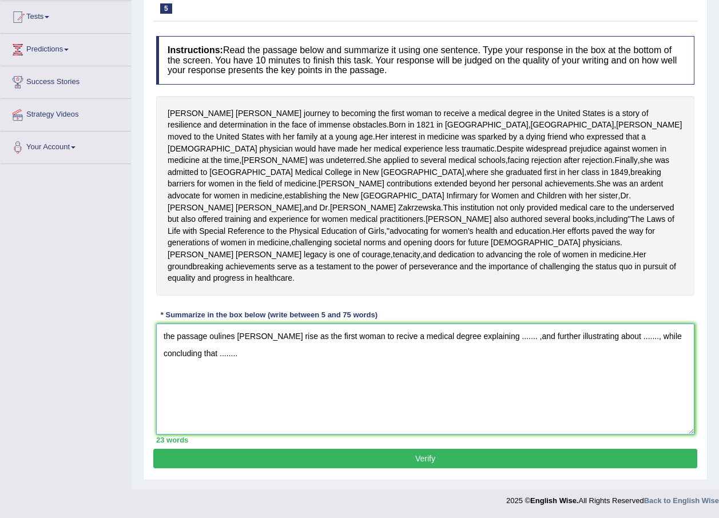
click at [217, 342] on textarea "the passage oulines [PERSON_NAME] rise as the first woman to recive a medical d…" at bounding box center [425, 379] width 538 height 111
click at [417, 348] on textarea "the passage outlines [PERSON_NAME] rise as the first woman to recive a medical …" at bounding box center [425, 379] width 538 height 111
click at [421, 344] on textarea "the passage outlines [PERSON_NAME] rise as the first woman to recive a medical …" at bounding box center [425, 379] width 538 height 111
click at [417, 344] on textarea "the passage outlines Elizabeth Blackwell's rise as the first woman to recive a …" at bounding box center [425, 379] width 538 height 111
click at [429, 358] on textarea "the passage outlines Elizabeth Blackwell's rise as the first woman to recive a …" at bounding box center [425, 379] width 538 height 111
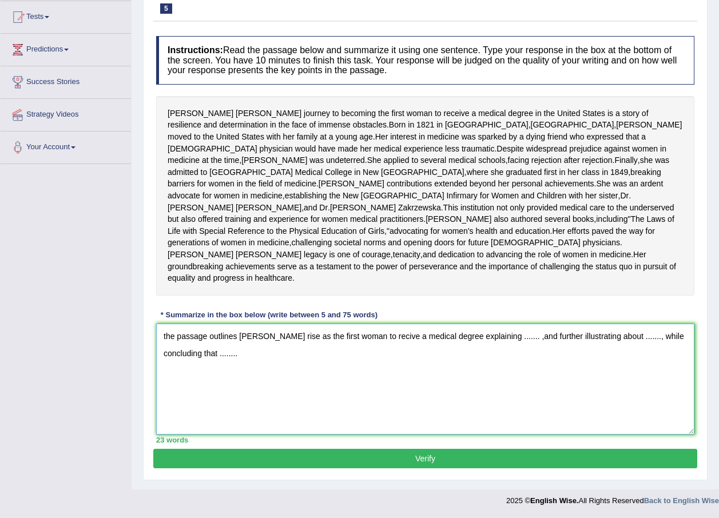
click at [417, 342] on textarea "the passage outlines Elizabeth Blackwell's rise as the first woman to recive a …" at bounding box center [425, 379] width 538 height 111
click at [497, 340] on textarea "the passage outlines Elizabeth Blackwell's rise as the first woman to receive a…" at bounding box center [425, 379] width 538 height 111
click at [618, 346] on textarea "the passage outlines Elizabeth Blackwell's rise as the first woman to receive a…" at bounding box center [425, 379] width 538 height 111
click at [616, 348] on textarea "the passage outlines Elizabeth Blackwell's rise as the first woman to receive a…" at bounding box center [425, 379] width 538 height 111
click at [614, 350] on textarea "the passage outlines Elizabeth Blackwell's rise as the first woman to receive a…" at bounding box center [425, 379] width 538 height 111
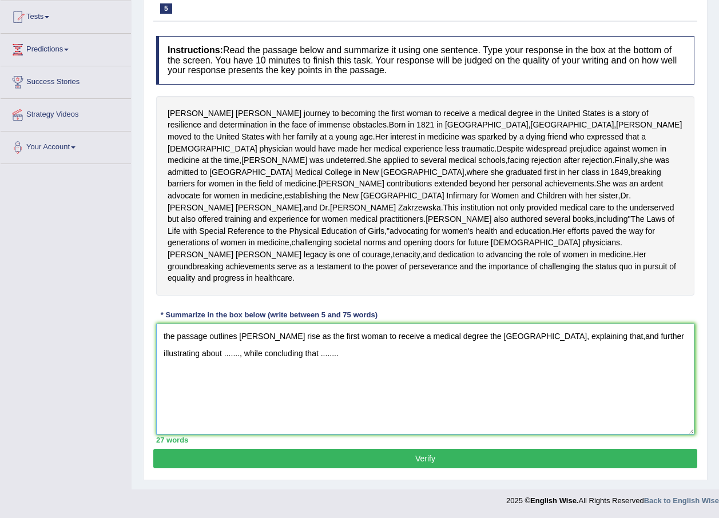
click at [616, 342] on textarea "the passage outlines Elizabeth Blackwell's rise as the first woman to receive a…" at bounding box center [425, 379] width 538 height 111
click at [610, 346] on textarea "the passage outlines Elizabeth Blackwell's rise as the first woman to receive a…" at bounding box center [425, 379] width 538 height 111
click at [612, 344] on textarea "the passage outlines Elizabeth Blackwell's rise as the first woman to receive a…" at bounding box center [425, 379] width 538 height 111
click at [613, 344] on textarea "the passage outlines Elizabeth Blackwell's rise as the first woman to receive a…" at bounding box center [425, 379] width 538 height 111
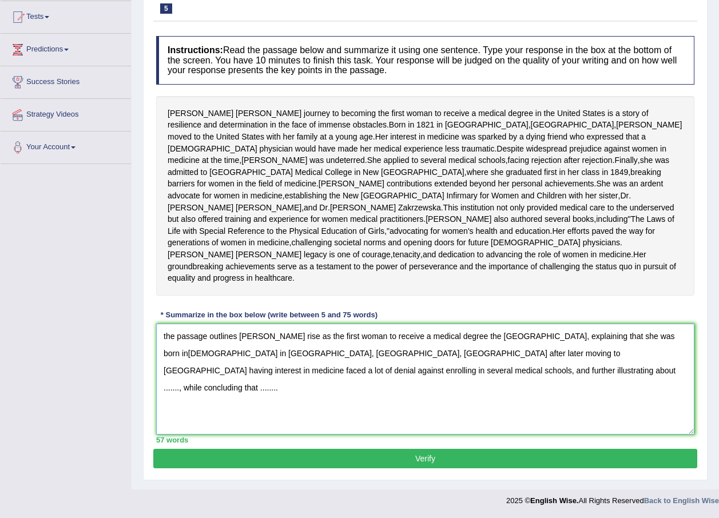
click at [371, 380] on textarea "the passage outlines Elizabeth Blackwell's rise as the first woman to receive a…" at bounding box center [425, 379] width 538 height 111
click at [369, 382] on textarea "the passage outlines Elizabeth Blackwell's rise as the first woman to receive a…" at bounding box center [425, 379] width 538 height 111
click at [371, 382] on textarea "the passage outlines Elizabeth Blackwell's rise as the first woman to receive a…" at bounding box center [425, 379] width 538 height 111
click at [370, 378] on textarea "the passage outlines Elizabeth Blackwell's rise as the first woman to receive a…" at bounding box center [425, 379] width 538 height 111
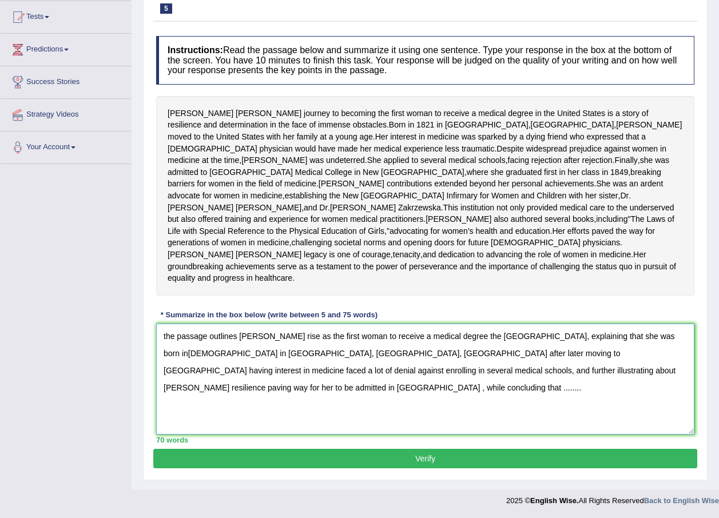
click at [243, 396] on textarea "the passage outlines Elizabeth Blackwell's rise as the first woman to receive a…" at bounding box center [425, 379] width 538 height 111
click at [167, 335] on textarea "the passage outlines Elizabeth Blackwell's rise as the first woman to receive a…" at bounding box center [425, 379] width 538 height 111
click at [496, 339] on textarea "The passage outlines Elizabeth Blackwell's rise as the first woman to receive a…" at bounding box center [425, 379] width 538 height 111
type textarea "The passage outlines Elizabeth Blackwell's rise as the first woman to receive a…"
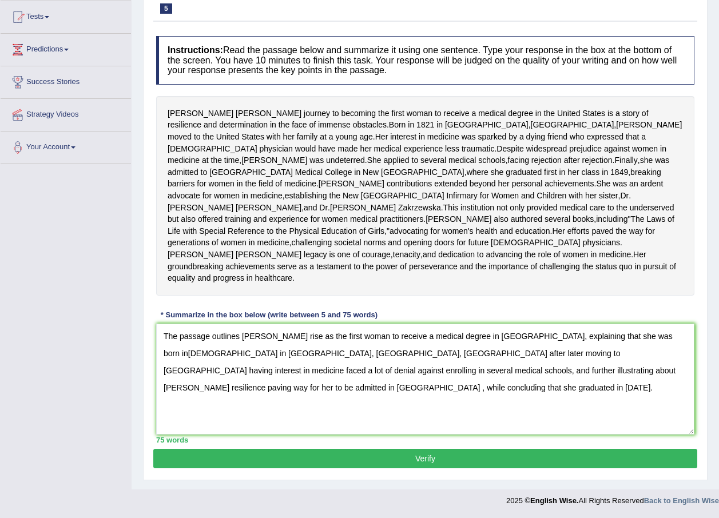
click at [419, 457] on button "Verify" at bounding box center [425, 458] width 544 height 19
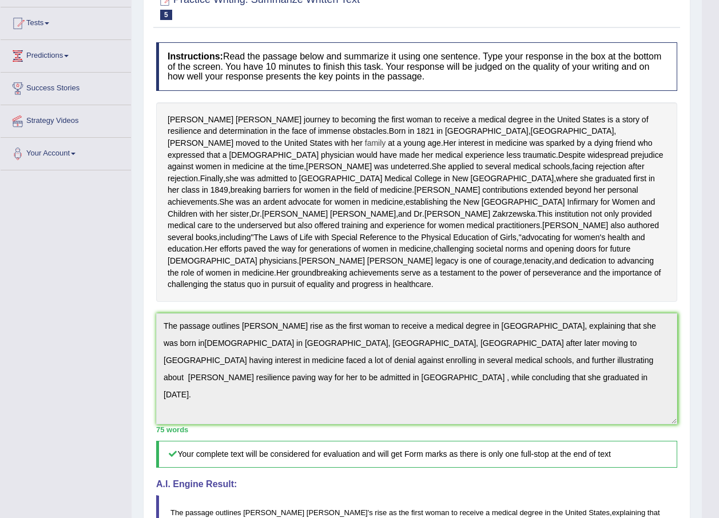
scroll to position [0, 0]
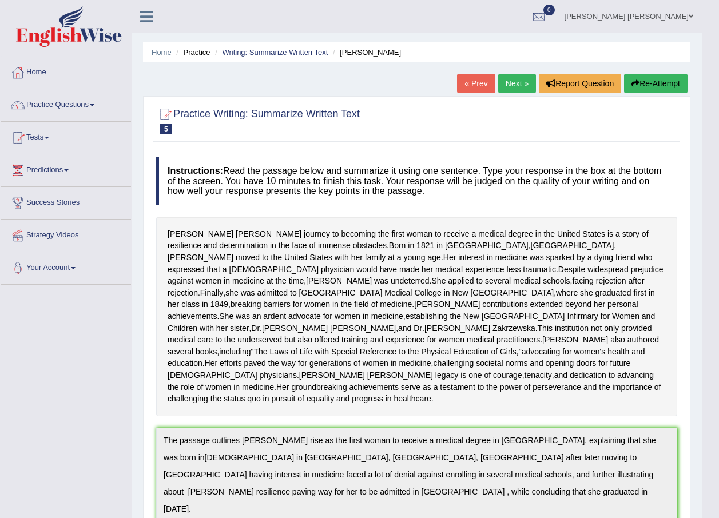
click at [648, 86] on button "Re-Attempt" at bounding box center [656, 83] width 64 height 19
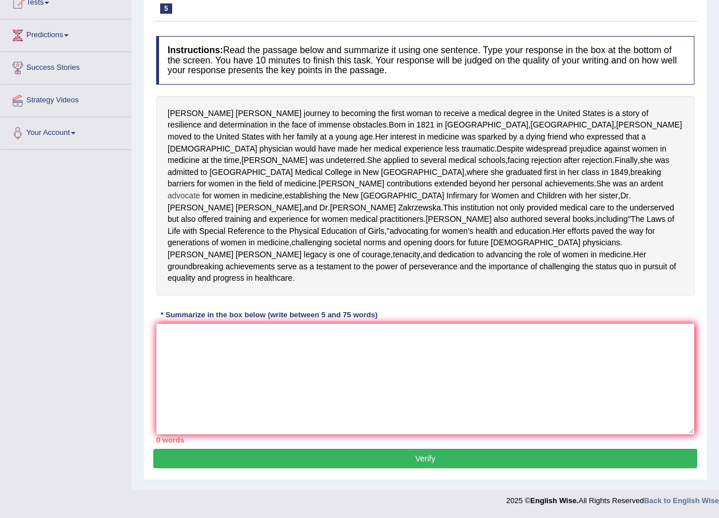
scroll to position [193, 0]
click at [278, 339] on textarea at bounding box center [425, 379] width 538 height 111
paste textarea "The passage outlines Elizabeth Blackwell's rise as the first woman to receive a…"
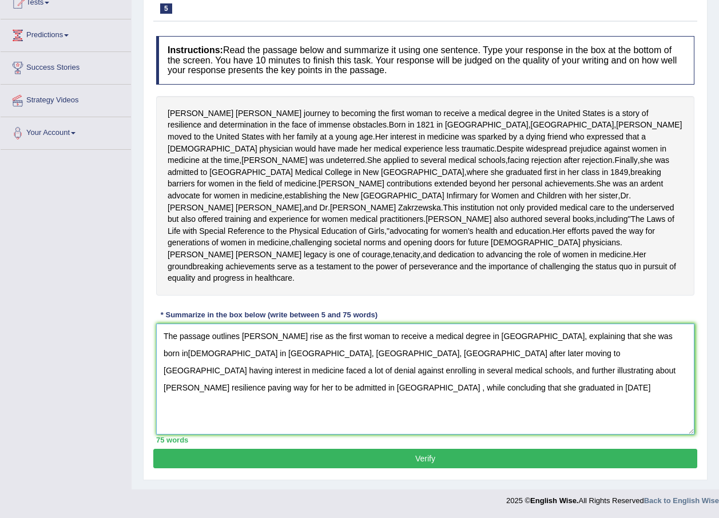
click at [592, 371] on textarea "The passage outlines Elizabeth Blackwell's rise as the first woman to receive a…" at bounding box center [425, 379] width 538 height 111
click at [317, 393] on textarea "The passage outlines Elizabeth Blackwell's rise as the first woman to receive a…" at bounding box center [425, 379] width 538 height 111
type textarea "The passage outlines Elizabeth Blackwell's rise as the first woman to receive a…"
click at [548, 455] on button "Verify" at bounding box center [425, 458] width 544 height 19
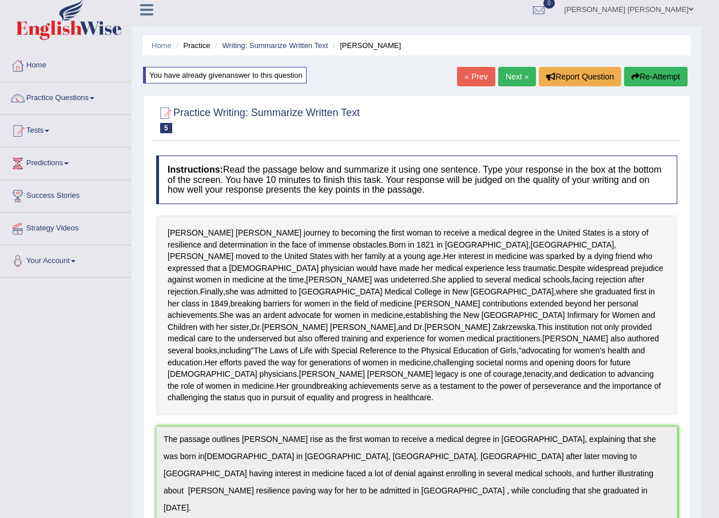
scroll to position [0, 0]
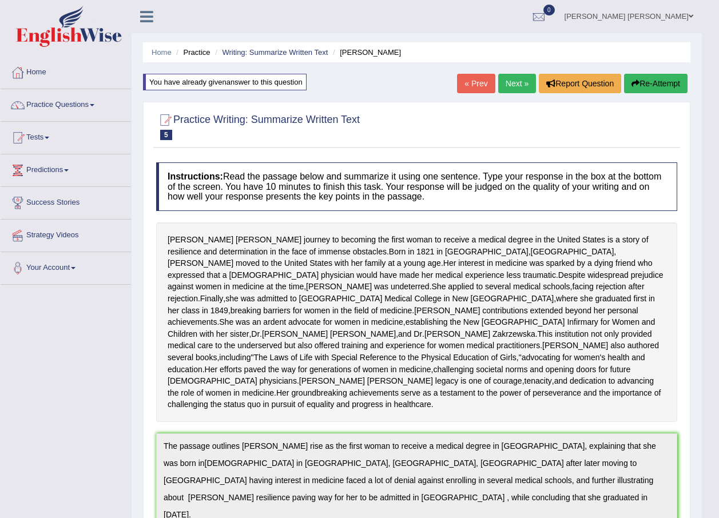
click at [637, 78] on button "Re-Attempt" at bounding box center [656, 83] width 64 height 19
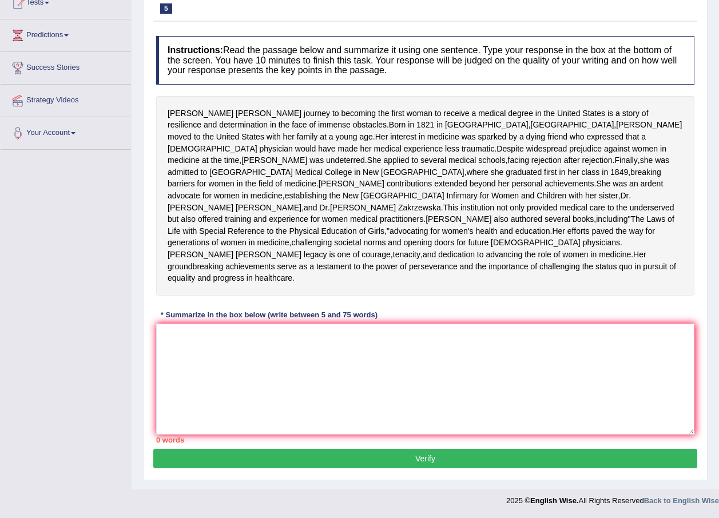
scroll to position [172, 0]
paste textarea "The passage outlines [PERSON_NAME] rise as the first woman to receive a medical…"
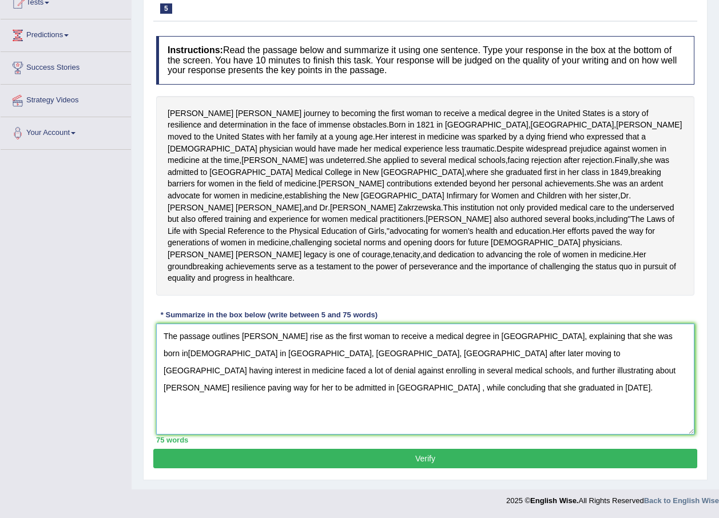
click at [265, 377] on textarea "The passage outlines Elizabeth Blackwell's rise as the first woman to receive a…" at bounding box center [425, 379] width 538 height 111
click at [267, 375] on textarea "The passage outlines Elizabeth Blackwell's rise as the first woman to receive a…" at bounding box center [425, 379] width 538 height 111
click at [592, 391] on textarea "The passage outlines Elizabeth Blackwell's rise as the first woman to receive a…" at bounding box center [425, 379] width 538 height 111
type textarea "The passage outlines Elizabeth Blackwell's rise as the first woman to receive a…"
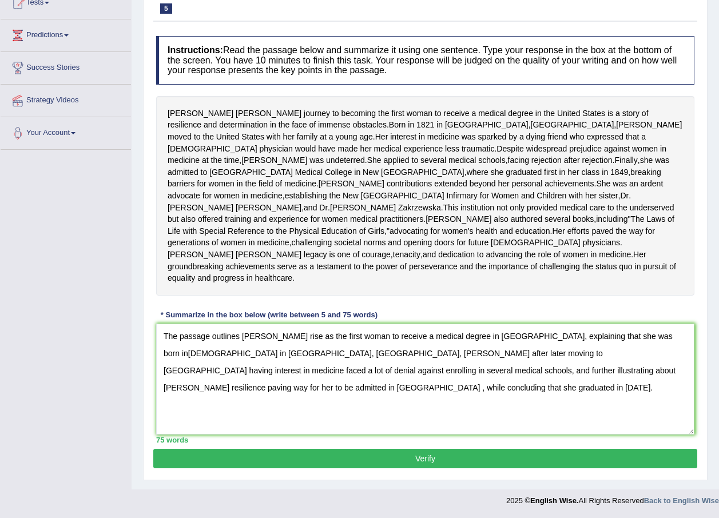
click at [439, 455] on button "Verify" at bounding box center [425, 458] width 544 height 19
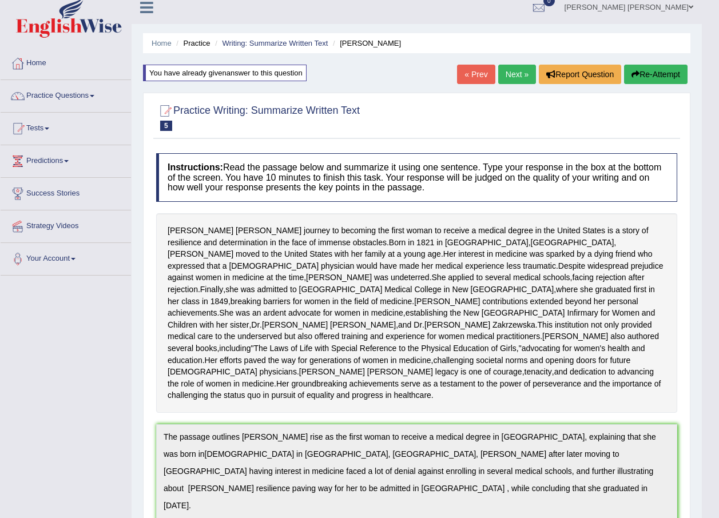
scroll to position [0, 0]
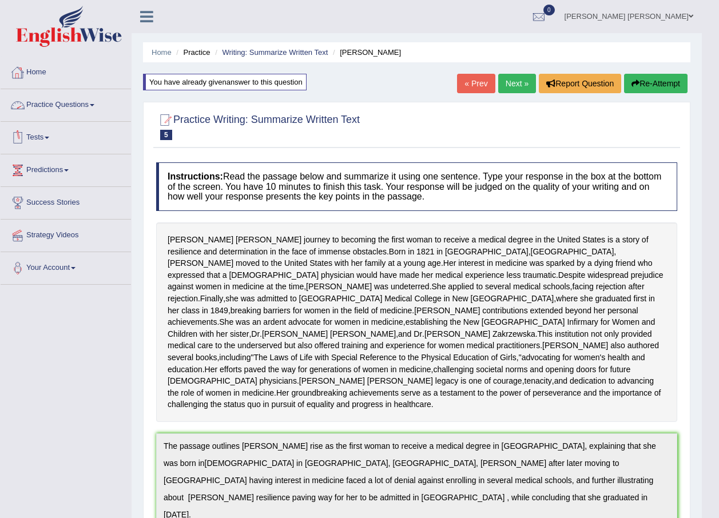
click at [87, 100] on link "Practice Questions" at bounding box center [66, 103] width 130 height 29
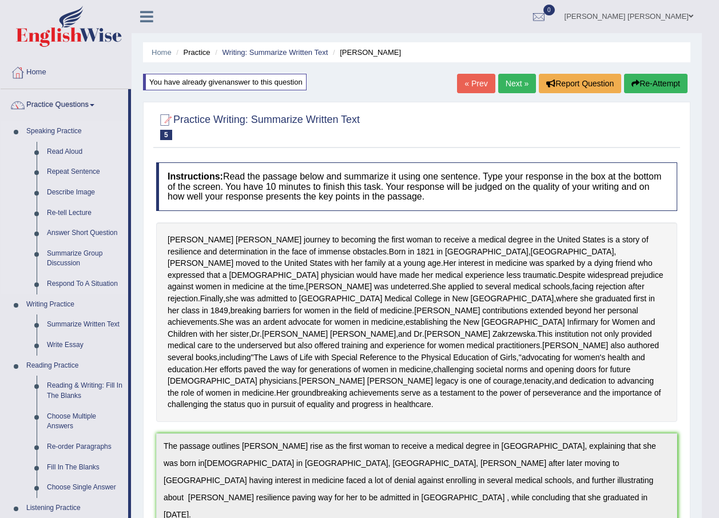
click at [59, 138] on link "Speaking Practice" at bounding box center [74, 131] width 107 height 21
click at [73, 152] on link "Read Aloud" at bounding box center [85, 152] width 86 height 21
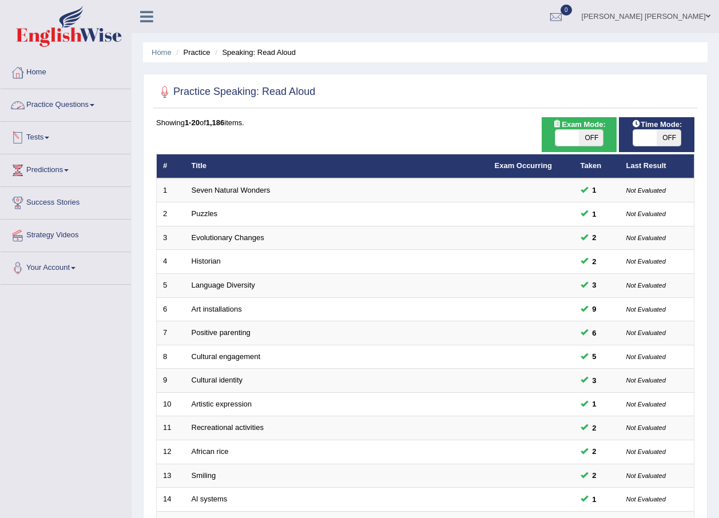
click at [63, 104] on link "Practice Questions" at bounding box center [66, 103] width 130 height 29
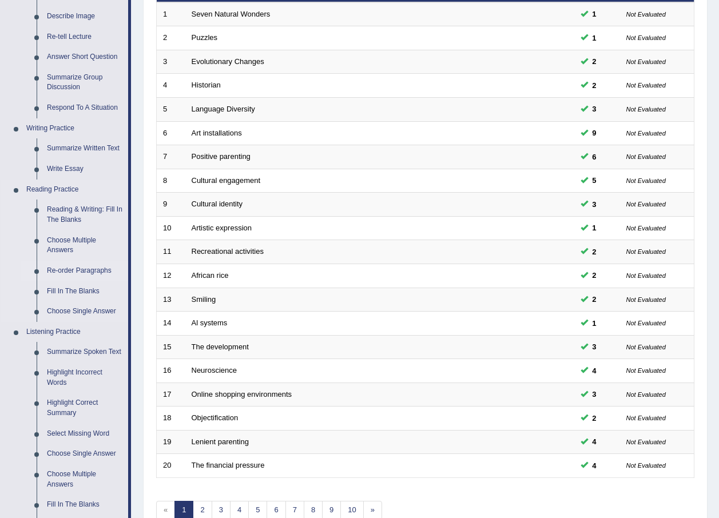
scroll to position [343, 0]
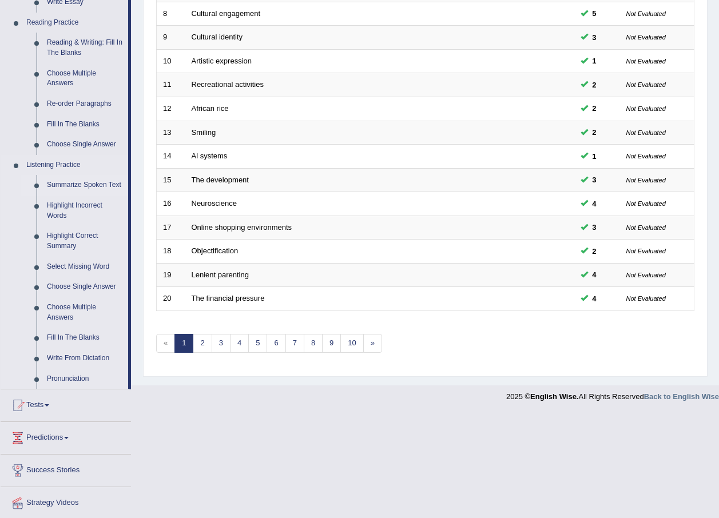
click at [73, 184] on link "Summarize Spoken Text" at bounding box center [85, 185] width 86 height 21
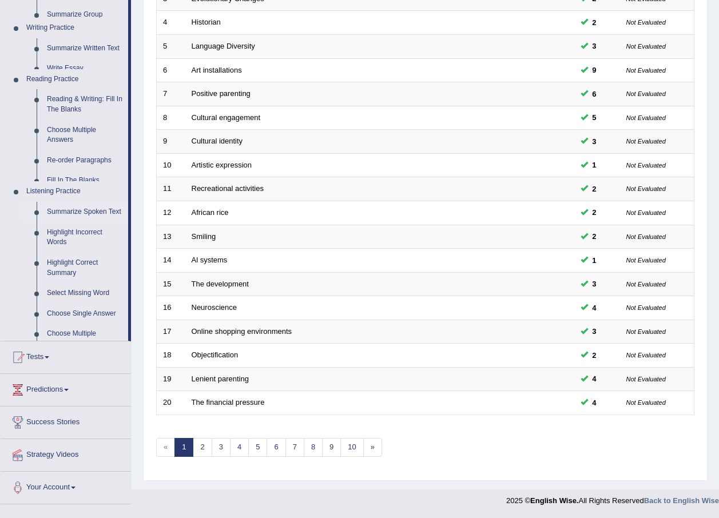
scroll to position [239, 0]
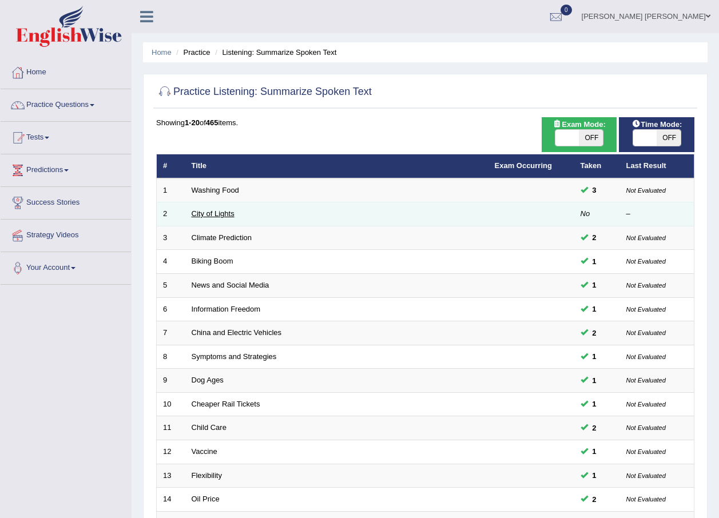
click at [211, 214] on link "City of Lights" at bounding box center [213, 213] width 43 height 9
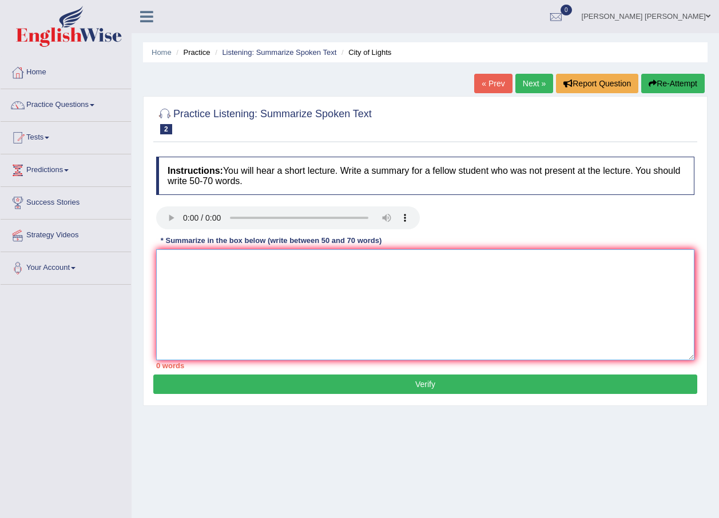
click at [257, 280] on textarea at bounding box center [425, 304] width 538 height 111
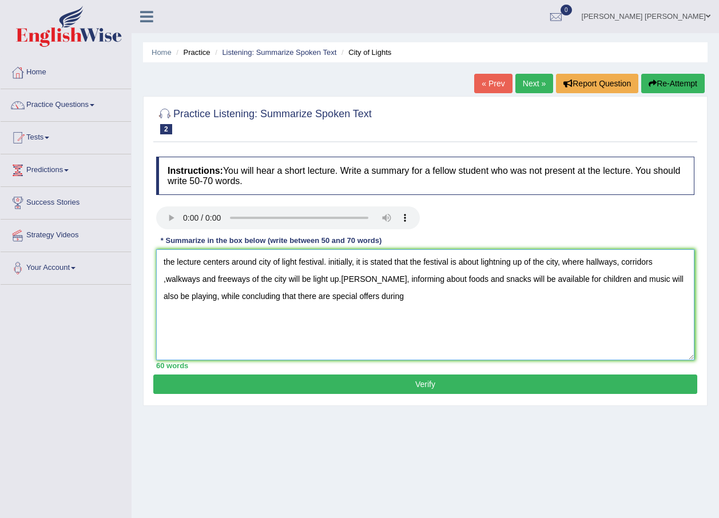
click at [534, 262] on textarea "the lecture centers around city of light festival. initially, it is stated that…" at bounding box center [425, 304] width 538 height 111
click at [391, 330] on textarea "the lecture centers around city of light festival. initially, it is stated that…" at bounding box center [425, 304] width 538 height 111
click at [163, 261] on textarea "the lecture centers around city of light festival. initially, it is stated that…" at bounding box center [425, 304] width 538 height 111
click at [167, 261] on textarea "the lecture centers around city of light festival. initially, it is stated that…" at bounding box center [425, 304] width 538 height 111
click at [269, 265] on textarea "The lecture centers around city of light festival. initially, it is stated that…" at bounding box center [425, 304] width 538 height 111
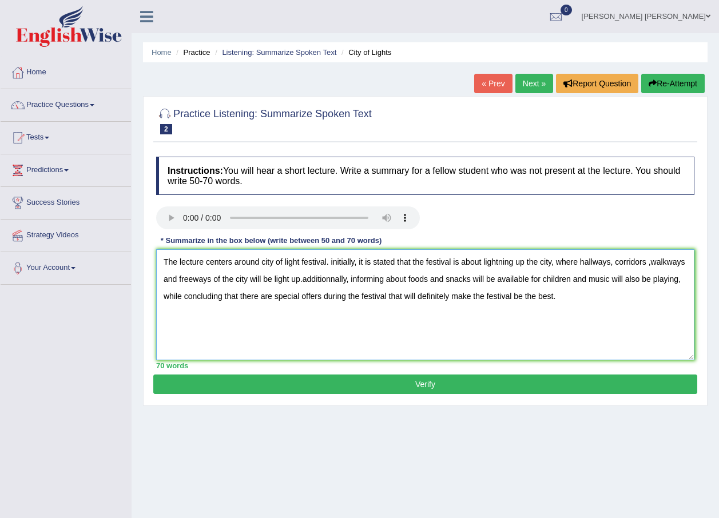
click at [263, 264] on textarea "The lecture centers around city of light festival. initially, it is stated that…" at bounding box center [425, 304] width 538 height 111
drag, startPoint x: 287, startPoint y: 266, endPoint x: 293, endPoint y: 264, distance: 6.2
click at [293, 264] on textarea "The lecture centers around City of light festival. initially, it is stated that…" at bounding box center [425, 304] width 538 height 111
click at [295, 360] on div "70 words" at bounding box center [425, 365] width 538 height 11
click at [287, 310] on textarea "The lecture centers around City of light festival. initially, it is stated that…" at bounding box center [425, 304] width 538 height 111
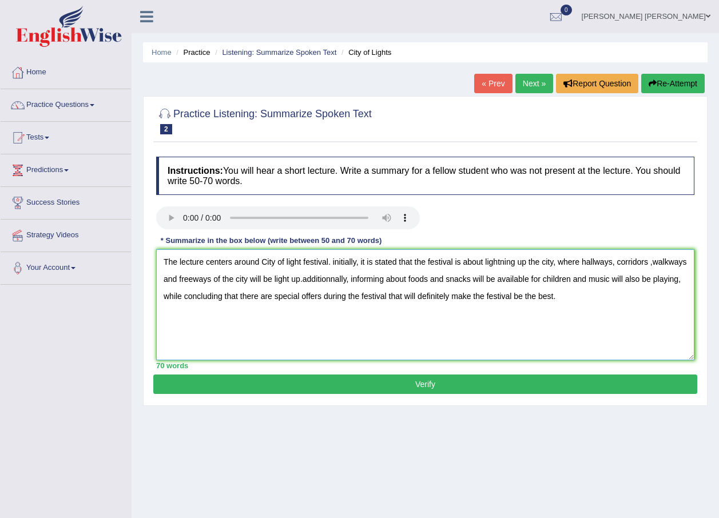
click at [283, 348] on textarea "The lecture centers around City of light festival. initially, it is stated that…" at bounding box center [425, 304] width 538 height 111
click at [287, 260] on textarea "The lecture centers around City of light festival. initially, it is stated that…" at bounding box center [425, 304] width 538 height 111
click at [309, 261] on textarea "The lecture centers around City of Light festival. initially, it is stated that…" at bounding box center [425, 304] width 538 height 111
click at [341, 261] on textarea "The lecture centers around City of Light Festival. initially, it is stated that…" at bounding box center [425, 304] width 538 height 111
click at [345, 280] on textarea "The lecture centers around City of Light Festival. Initially, it is stated that…" at bounding box center [425, 304] width 538 height 111
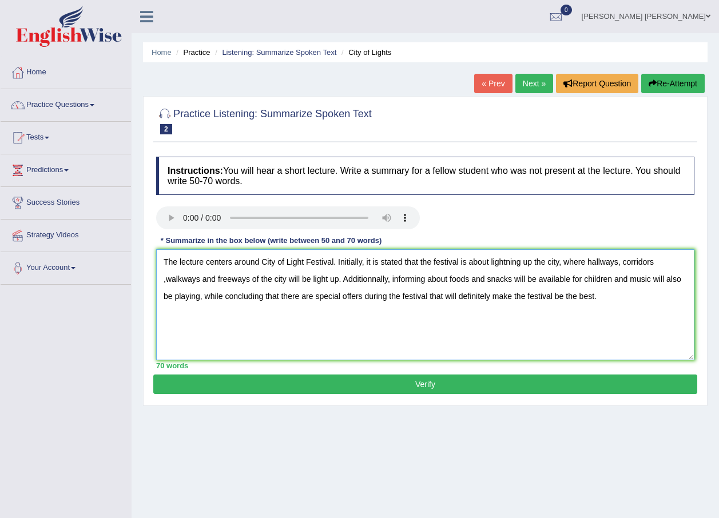
click at [375, 280] on textarea "The lecture centers around City of Light Festival. Initially, it is stated that…" at bounding box center [425, 304] width 538 height 111
click at [386, 280] on textarea "The lecture centers around City of Light Festival. Initially, it is stated that…" at bounding box center [425, 304] width 538 height 111
click at [445, 274] on textarea "The lecture centers around City of Light Festival. Initially, it is stated that…" at bounding box center [425, 304] width 538 height 111
click at [485, 276] on textarea "The lecture centers around City of Light Festival. Initially, it is stated that…" at bounding box center [425, 304] width 538 height 111
type textarea "The lecture centers around City of Light Festival. Initially, it is stated that…"
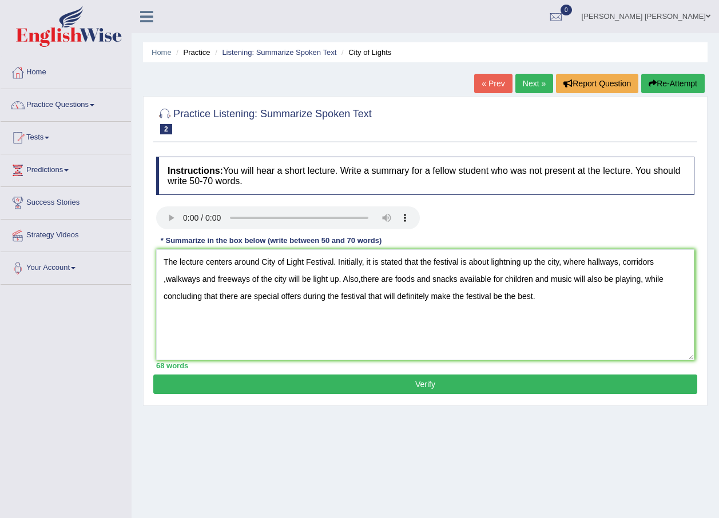
click at [520, 382] on button "Verify" at bounding box center [425, 384] width 544 height 19
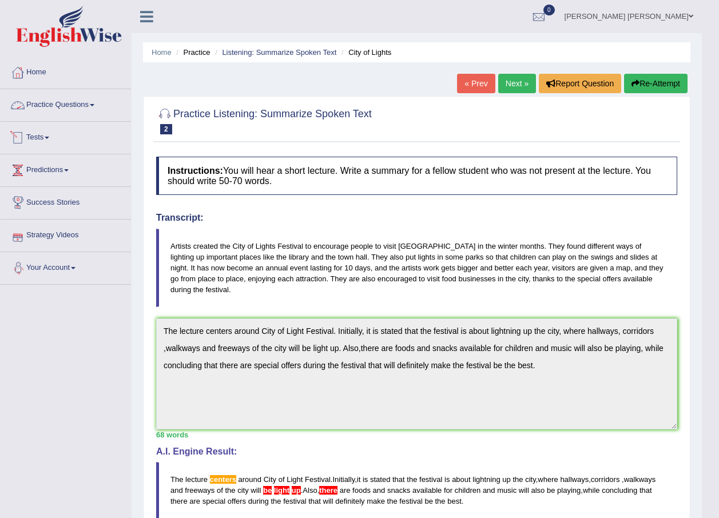
click at [62, 106] on link "Practice Questions" at bounding box center [66, 103] width 130 height 29
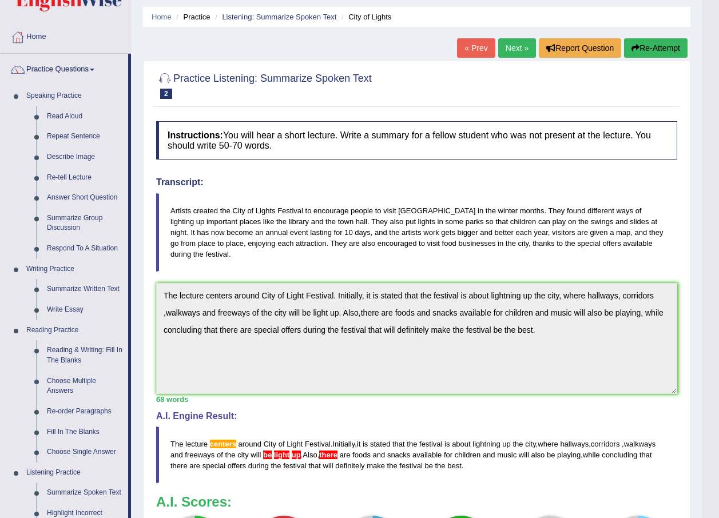
scroll to position [35, 0]
click at [72, 289] on link "Summarize Written Text" at bounding box center [85, 290] width 86 height 21
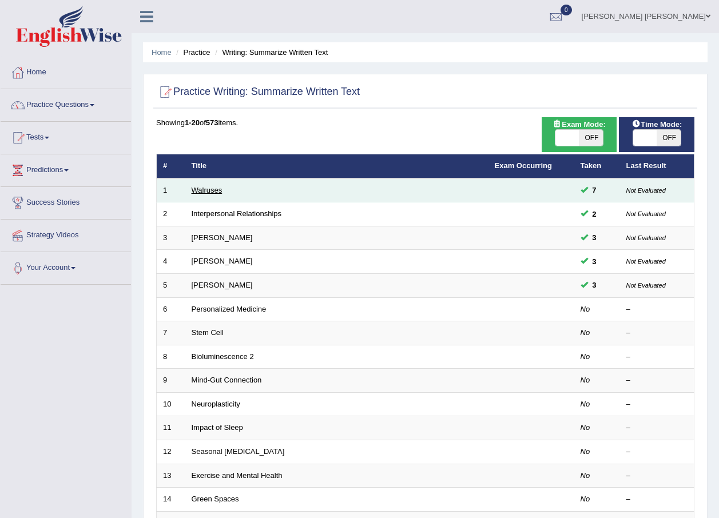
click at [209, 193] on link "Walruses" at bounding box center [207, 190] width 31 height 9
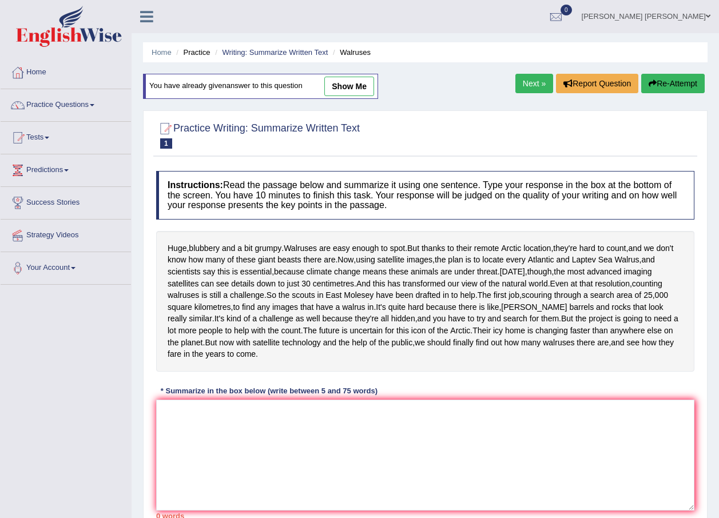
click at [344, 89] on link "show me" at bounding box center [349, 86] width 50 height 19
type textarea "WALRUSES ARE EASY TO FIND BUT COUNTING THEM IS A VERY DIFFICULT TASK BUT SCIENT…"
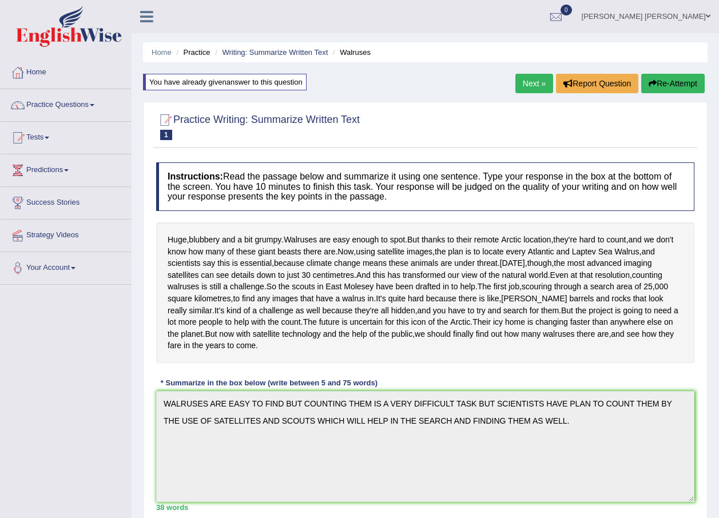
click at [534, 85] on link "Next »" at bounding box center [535, 83] width 38 height 19
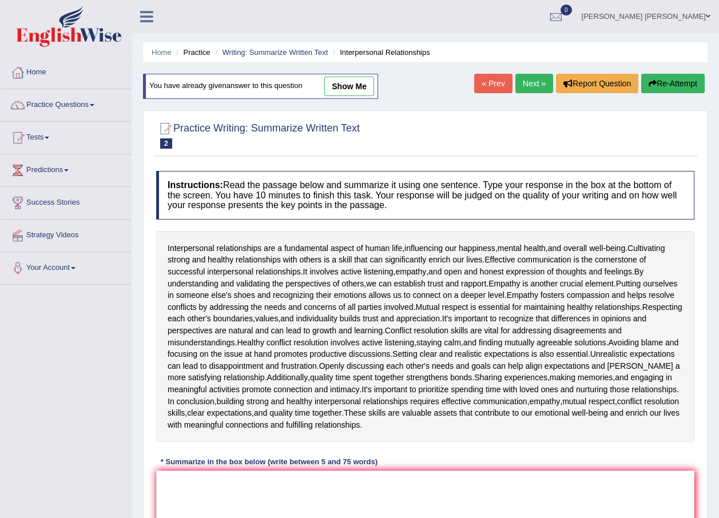
click at [342, 89] on link "show me" at bounding box center [349, 86] width 50 height 19
type textarea "The passage outlines human relationship with each other , explaining that good …"
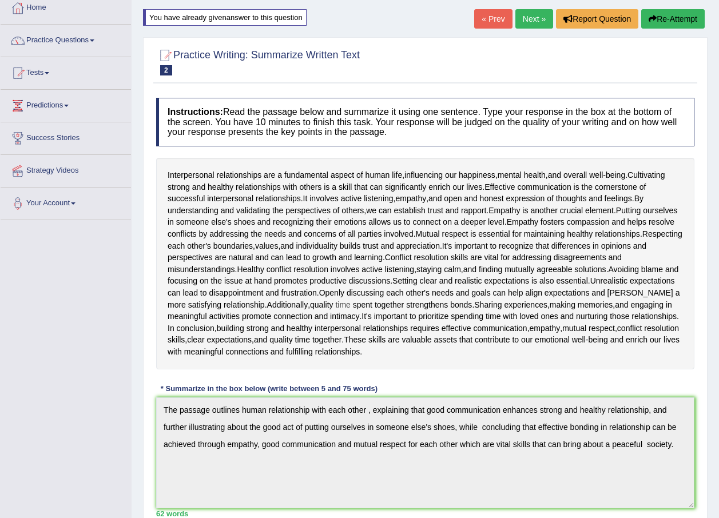
scroll to position [56, 0]
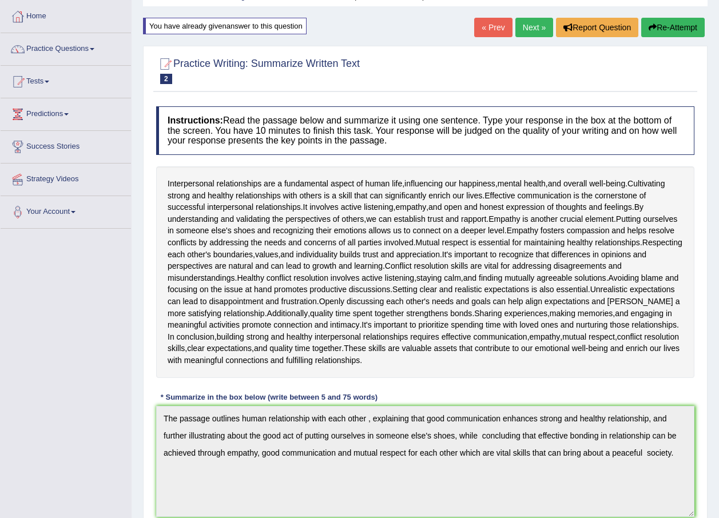
click at [534, 29] on link "Next »" at bounding box center [535, 27] width 38 height 19
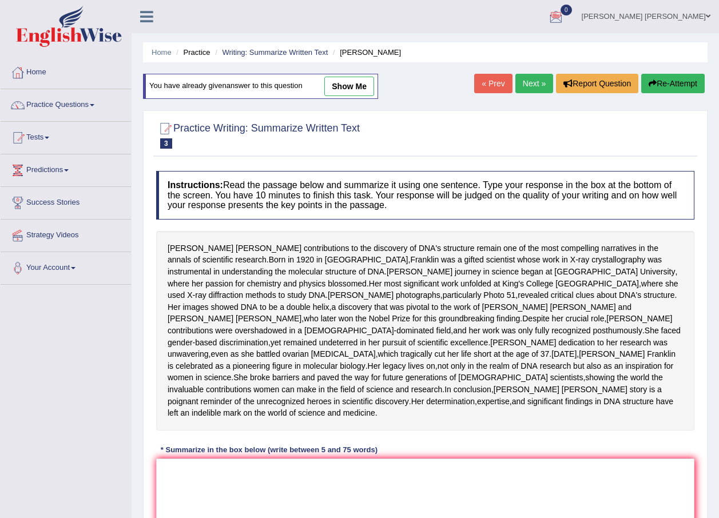
click at [351, 88] on link "show me" at bounding box center [349, 86] width 50 height 19
type textarea "The passage outlines [PERSON_NAME] tremendous effort in the discovery of DNA'S …"
